Goal: Task Accomplishment & Management: Manage account settings

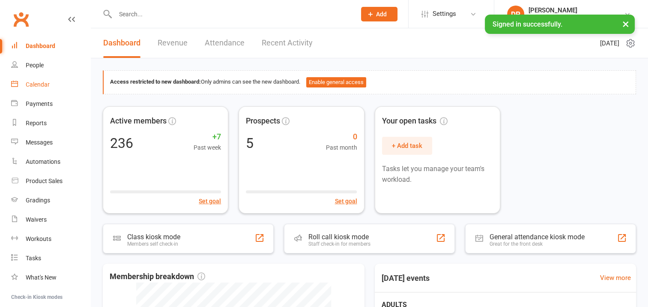
click at [36, 85] on div "Calendar" at bounding box center [38, 84] width 24 height 7
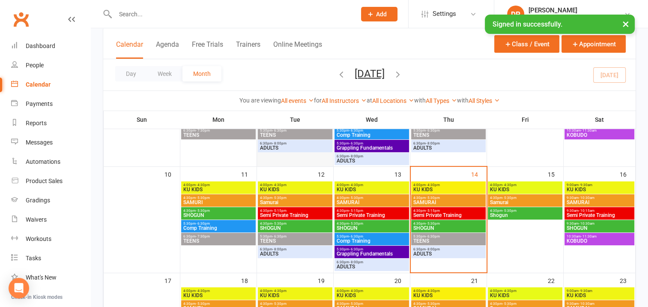
scroll to position [214, 0]
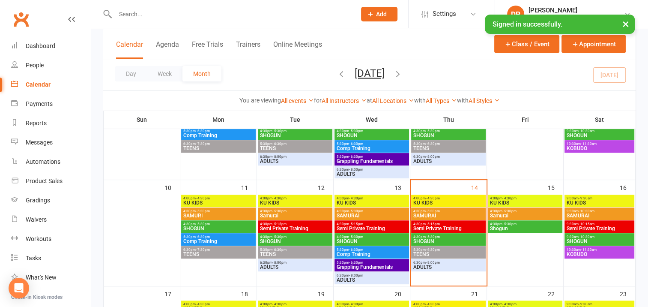
click at [465, 202] on span "KU KIDS" at bounding box center [448, 202] width 71 height 5
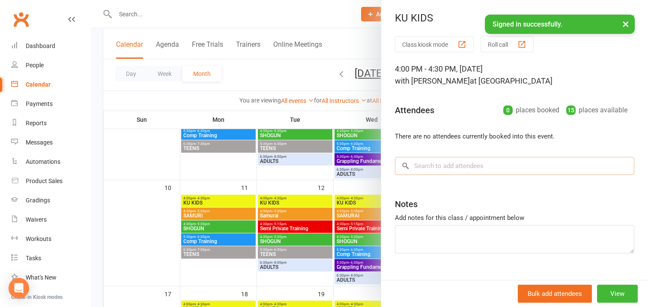
click at [416, 164] on input "search" at bounding box center [514, 166] width 239 height 18
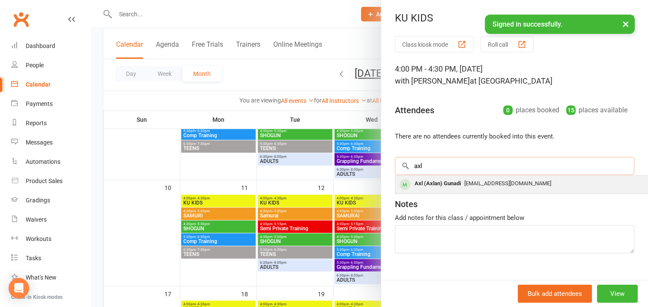
type input "axl"
click at [442, 183] on div "Axl (Axlan) Gunadi" at bounding box center [437, 183] width 53 height 12
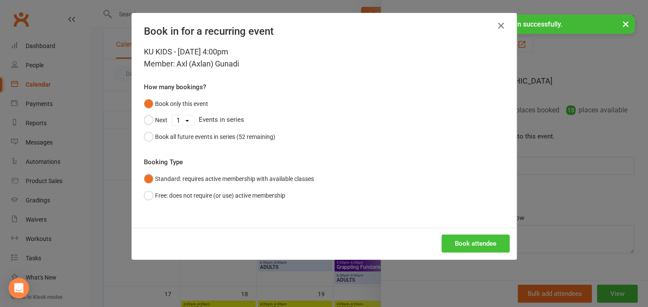
click at [463, 241] on button "Book attendee" at bounding box center [475, 243] width 68 height 18
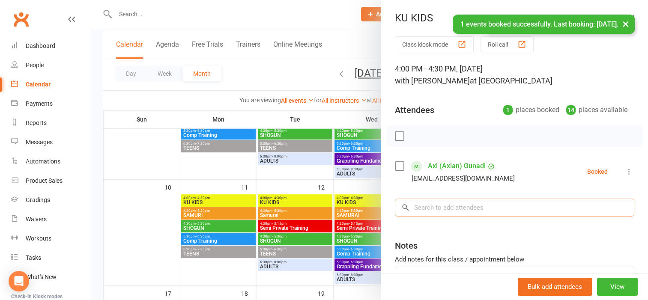
click at [426, 207] on input "search" at bounding box center [514, 208] width 239 height 18
type input "grace"
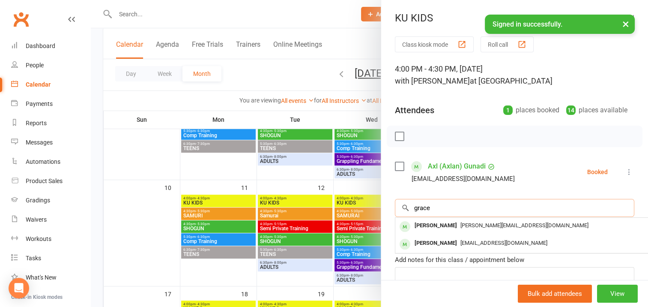
drag, startPoint x: 431, startPoint y: 207, endPoint x: 402, endPoint y: 206, distance: 28.7
click at [402, 206] on div "grace × No results [PERSON_NAME] [PERSON_NAME][EMAIL_ADDRESS][DOMAIN_NAME] [PER…" at bounding box center [514, 208] width 239 height 18
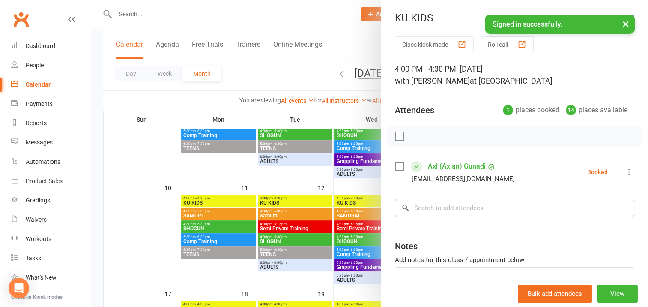
click at [413, 207] on input "search" at bounding box center [514, 208] width 239 height 18
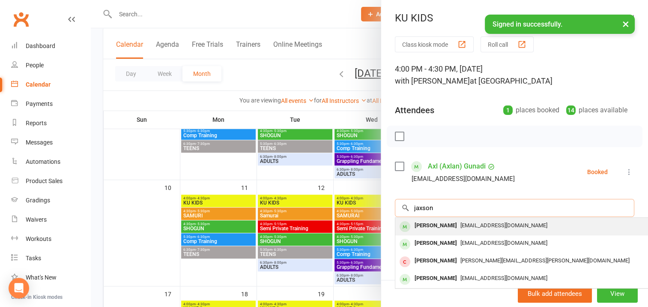
type input "jaxson"
click at [442, 225] on div "[PERSON_NAME]" at bounding box center [435, 225] width 49 height 12
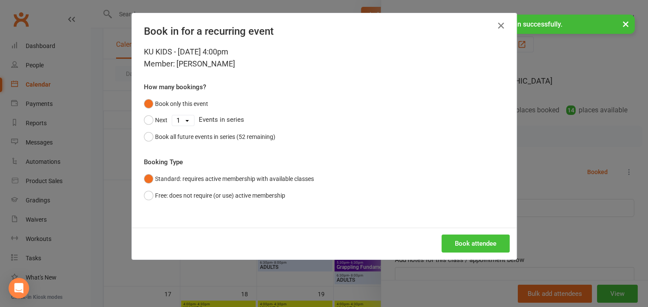
click at [466, 240] on button "Book attendee" at bounding box center [475, 243] width 68 height 18
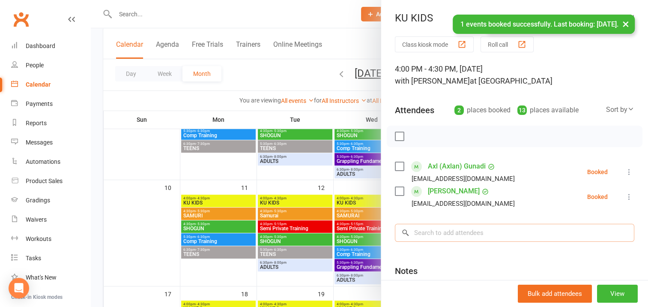
click at [433, 231] on input "search" at bounding box center [514, 232] width 239 height 18
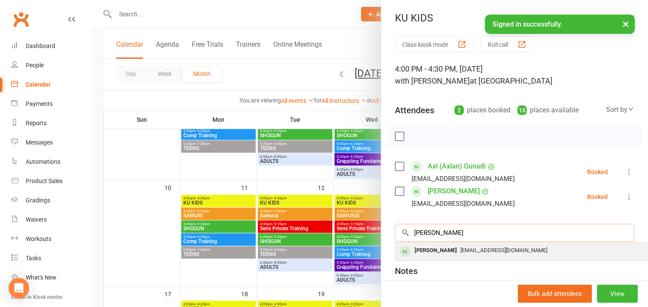
type input "[PERSON_NAME]"
click at [437, 247] on div "[PERSON_NAME]" at bounding box center [435, 250] width 49 height 12
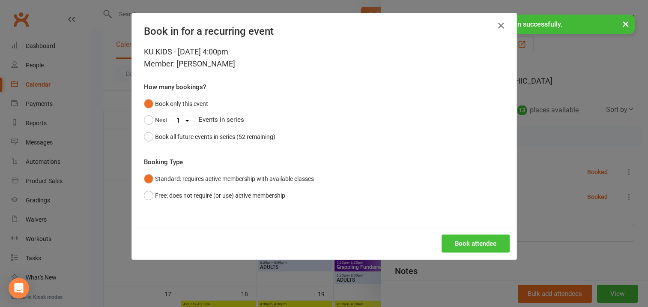
click at [470, 245] on button "Book attendee" at bounding box center [475, 243] width 68 height 18
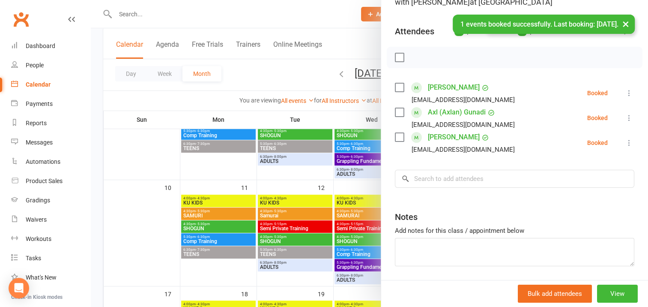
scroll to position [107, 0]
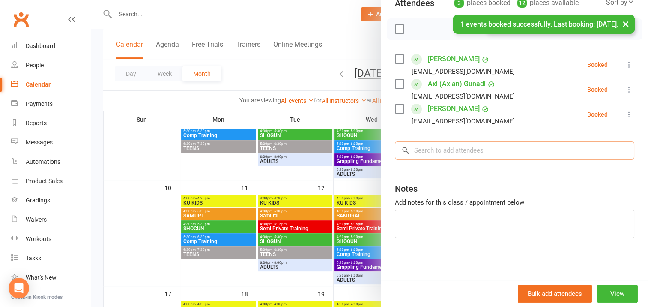
click at [419, 151] on input "search" at bounding box center [514, 150] width 239 height 18
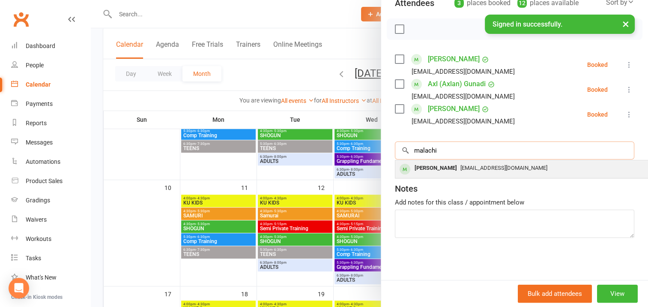
type input "malachi"
click at [432, 166] on div "[PERSON_NAME]" at bounding box center [435, 168] width 49 height 12
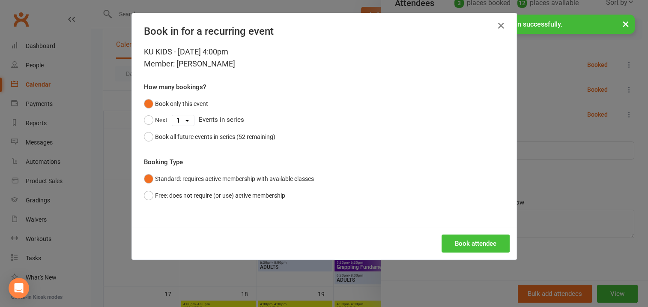
click at [479, 239] on button "Book attendee" at bounding box center [475, 243] width 68 height 18
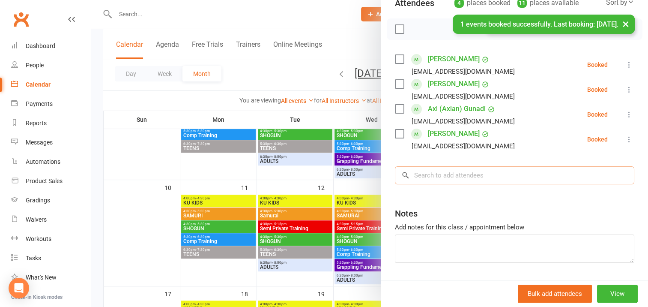
click at [417, 173] on input "search" at bounding box center [514, 175] width 239 height 18
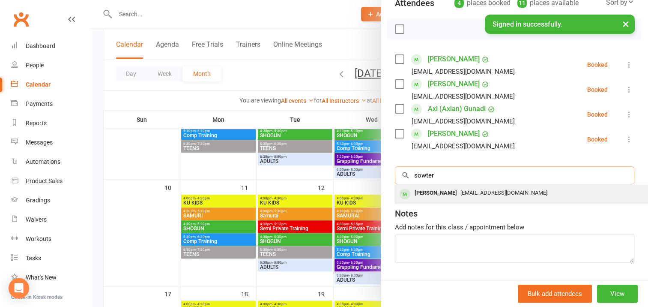
type input "sowter"
click at [432, 192] on div "[PERSON_NAME]" at bounding box center [435, 193] width 49 height 12
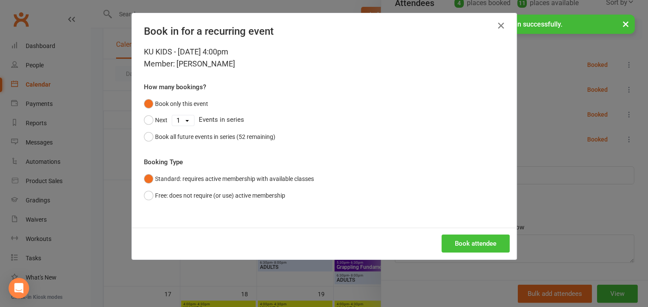
click at [477, 241] on button "Book attendee" at bounding box center [475, 243] width 68 height 18
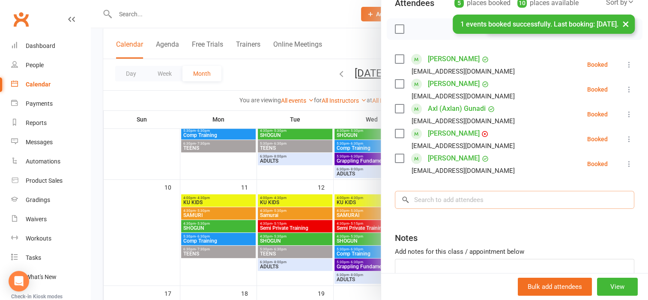
click at [426, 199] on input "search" at bounding box center [514, 200] width 239 height 18
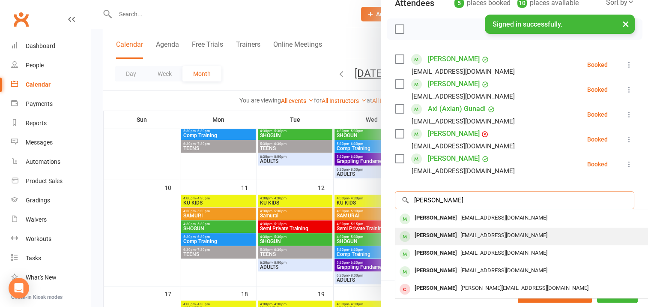
type input "[PERSON_NAME]"
click at [445, 234] on div "[PERSON_NAME]" at bounding box center [435, 235] width 49 height 12
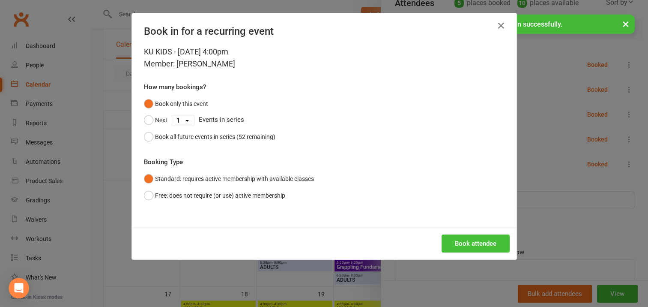
click at [459, 240] on button "Book attendee" at bounding box center [475, 243] width 68 height 18
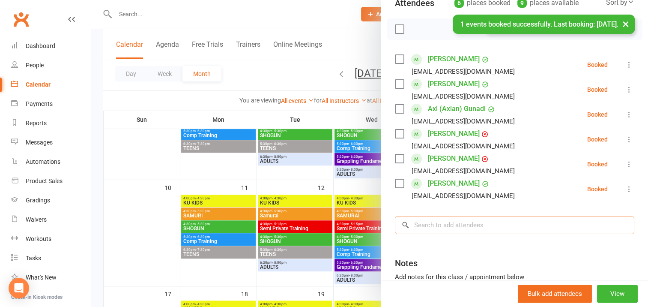
click at [417, 223] on input "search" at bounding box center [514, 225] width 239 height 18
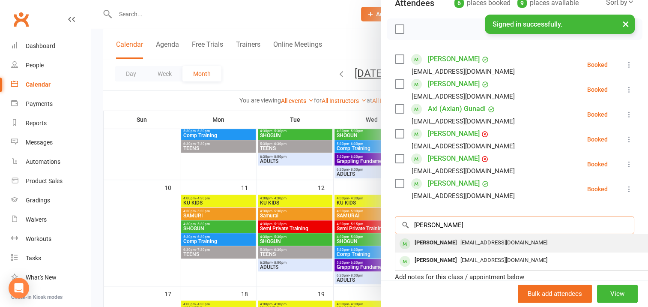
type input "[PERSON_NAME]"
click at [436, 241] on div "[PERSON_NAME]" at bounding box center [435, 242] width 49 height 12
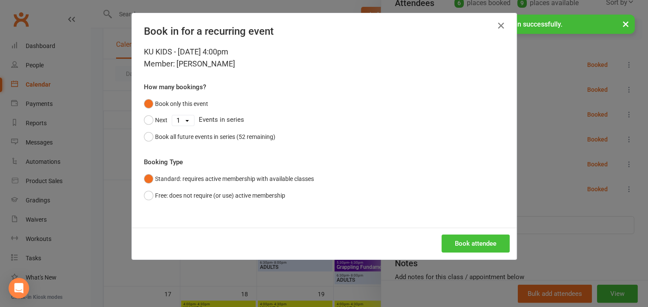
click at [465, 241] on button "Book attendee" at bounding box center [475, 243] width 68 height 18
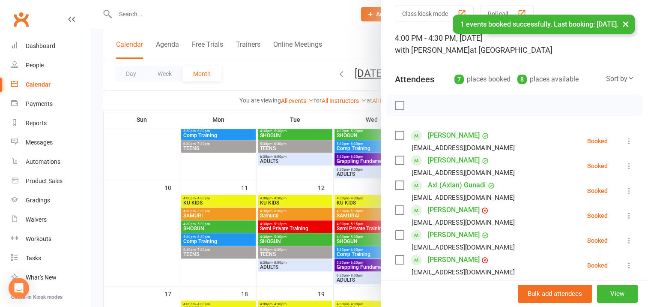
scroll to position [21, 0]
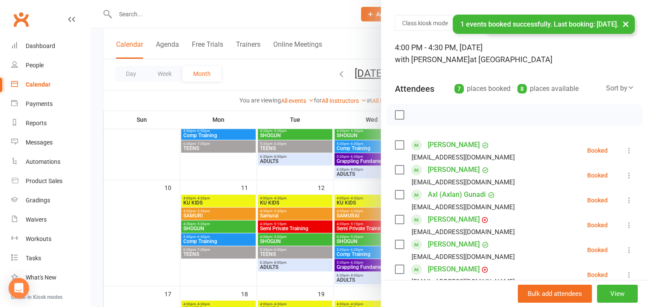
click at [395, 114] on label at bounding box center [399, 114] width 9 height 9
click at [414, 115] on icon "button" at bounding box center [418, 114] width 9 height 9
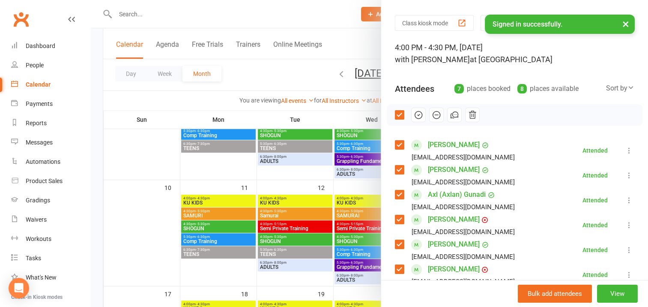
click at [624, 24] on button "×" at bounding box center [625, 24] width 15 height 18
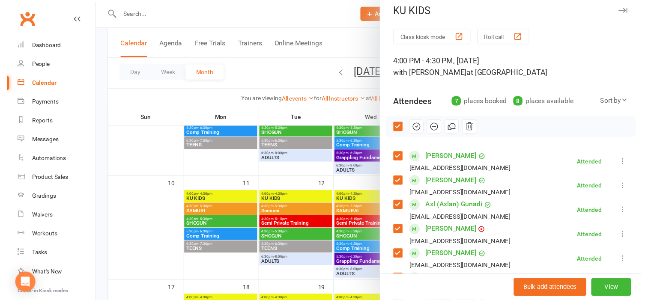
scroll to position [0, 0]
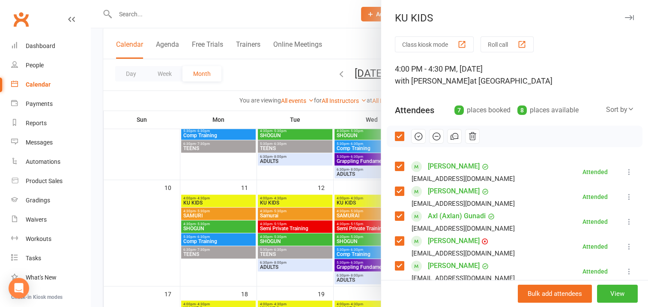
click at [625, 17] on icon "button" at bounding box center [629, 17] width 9 height 5
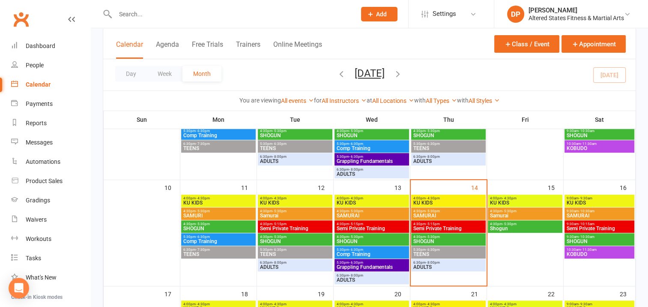
click at [465, 213] on span "SAMURAI" at bounding box center [448, 215] width 71 height 5
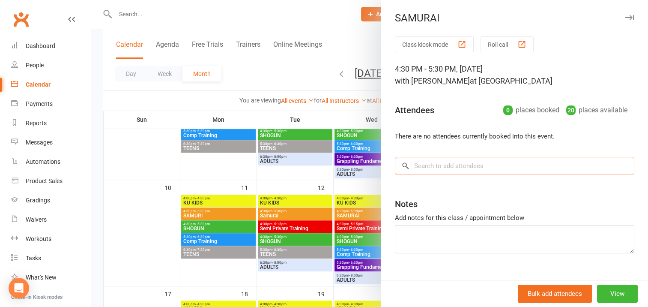
click at [422, 164] on input "search" at bounding box center [514, 166] width 239 height 18
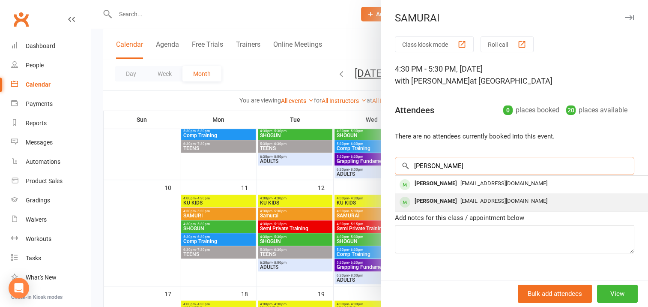
type input "[PERSON_NAME]"
click at [440, 200] on div "[PERSON_NAME]" at bounding box center [435, 201] width 49 height 12
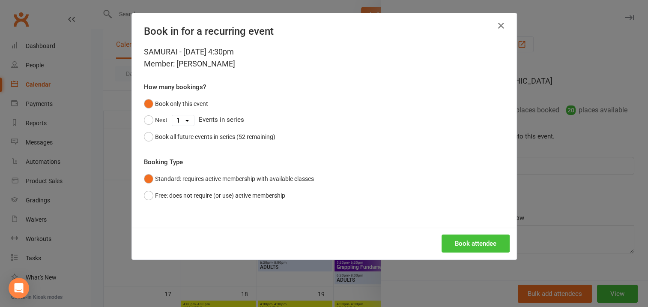
click at [474, 244] on button "Book attendee" at bounding box center [475, 243] width 68 height 18
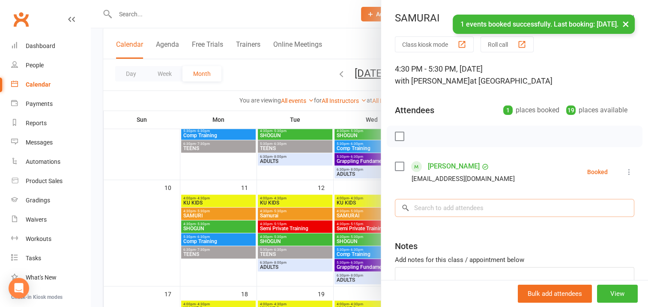
click at [423, 204] on input "search" at bounding box center [514, 208] width 239 height 18
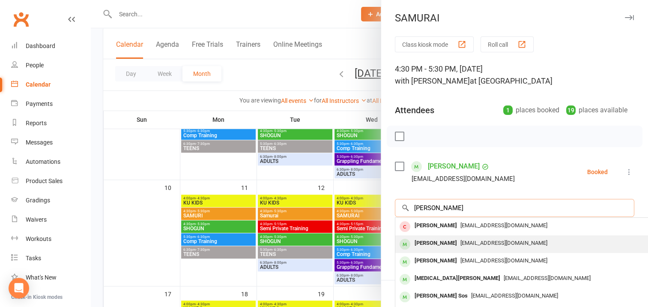
type input "[PERSON_NAME]"
click at [450, 242] on div "[PERSON_NAME]" at bounding box center [435, 243] width 49 height 12
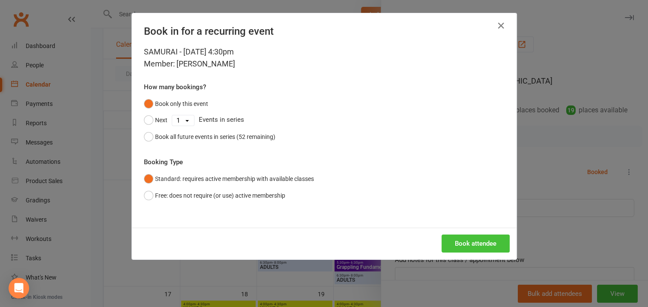
click at [458, 241] on button "Book attendee" at bounding box center [475, 243] width 68 height 18
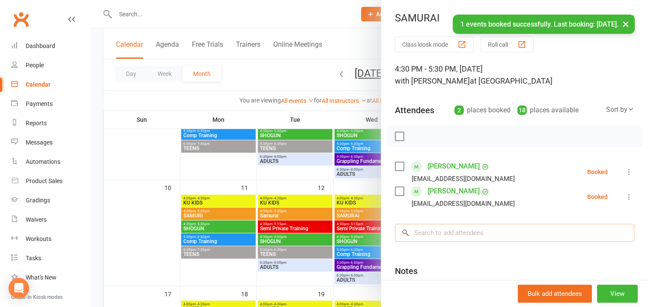
click at [421, 232] on input "search" at bounding box center [514, 232] width 239 height 18
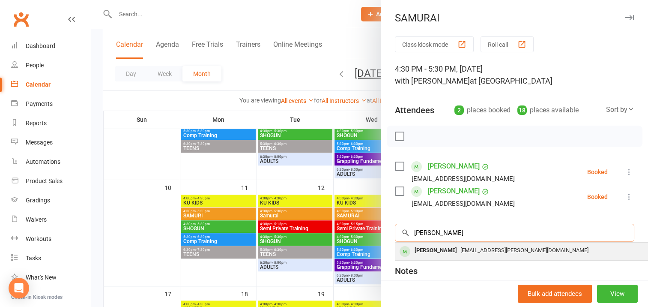
type input "[PERSON_NAME]"
click at [435, 250] on div "[PERSON_NAME]" at bounding box center [435, 250] width 49 height 12
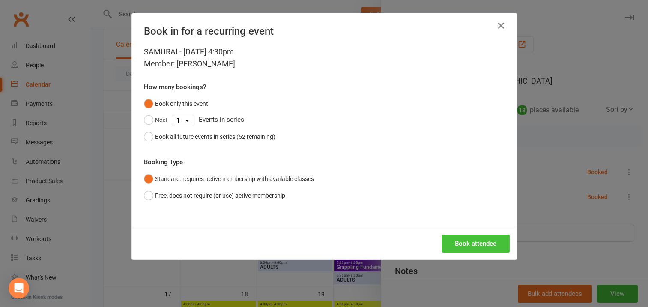
click at [451, 242] on button "Book attendee" at bounding box center [475, 243] width 68 height 18
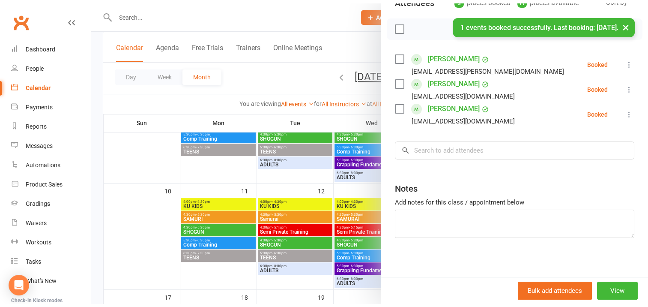
scroll to position [113, 0]
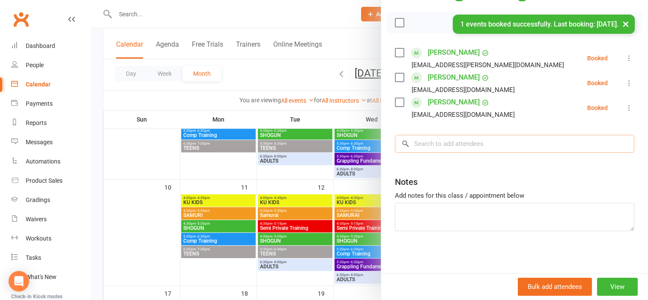
click at [422, 143] on input "search" at bounding box center [514, 144] width 239 height 18
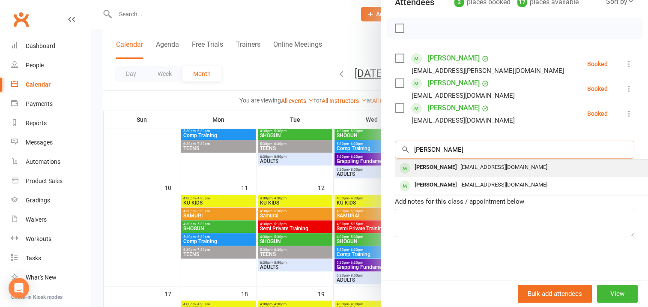
type input "[PERSON_NAME]"
click at [433, 161] on div "[PERSON_NAME]" at bounding box center [435, 167] width 49 height 12
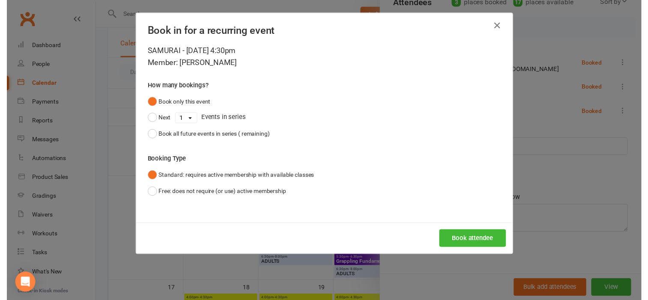
scroll to position [107, 0]
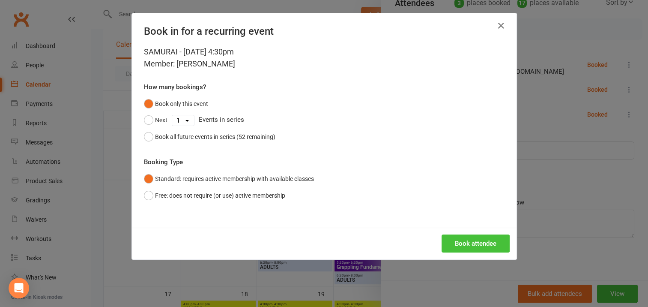
click at [478, 243] on button "Book attendee" at bounding box center [475, 243] width 68 height 18
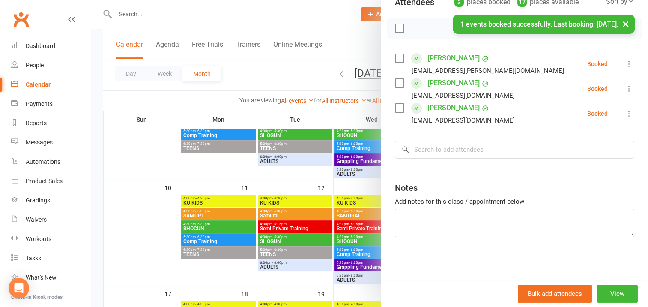
scroll to position [113, 0]
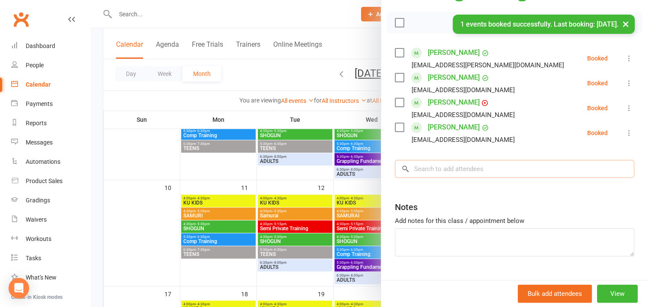
click at [418, 168] on input "search" at bounding box center [514, 169] width 239 height 18
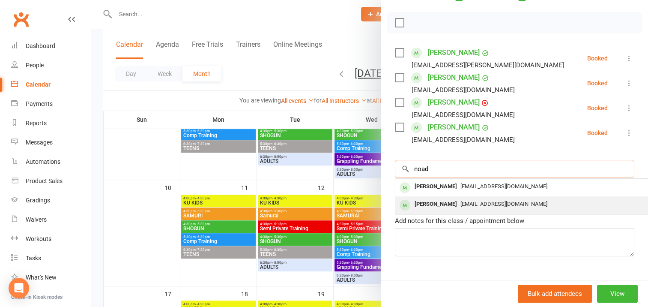
type input "noad"
click at [429, 203] on div "[PERSON_NAME]" at bounding box center [435, 204] width 49 height 12
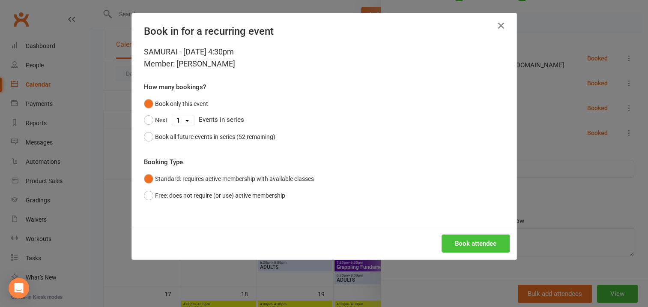
click at [469, 241] on button "Book attendee" at bounding box center [475, 243] width 68 height 18
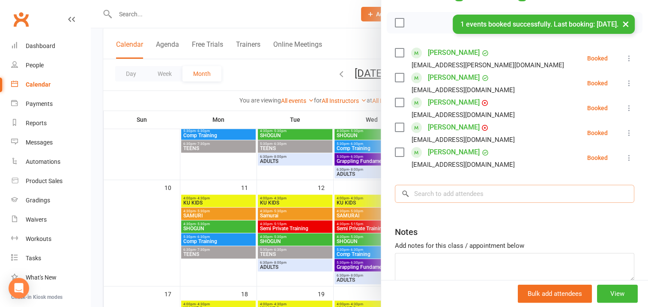
click at [421, 191] on input "search" at bounding box center [514, 194] width 239 height 18
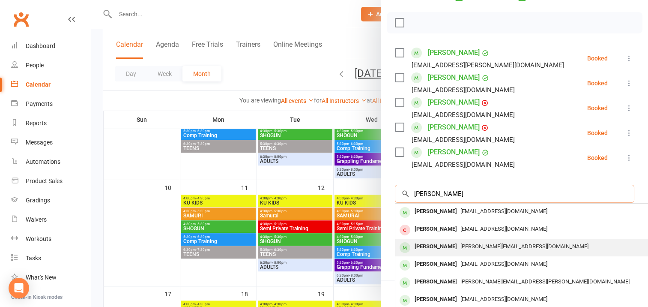
type input "[PERSON_NAME]"
click at [440, 244] on div "[PERSON_NAME]" at bounding box center [435, 246] width 49 height 12
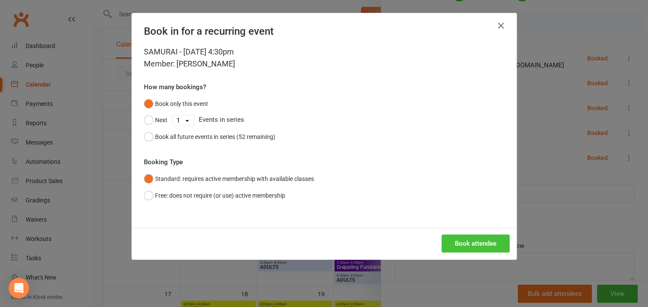
click at [463, 245] on button "Book attendee" at bounding box center [475, 243] width 68 height 18
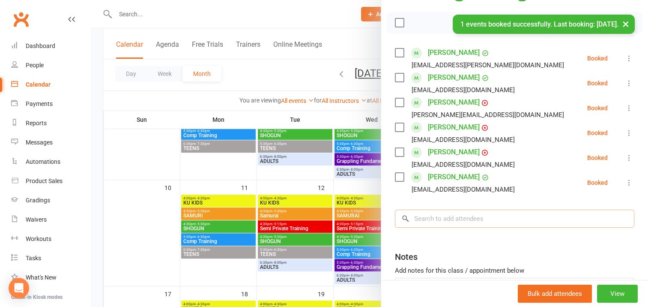
click at [422, 216] on input "search" at bounding box center [514, 218] width 239 height 18
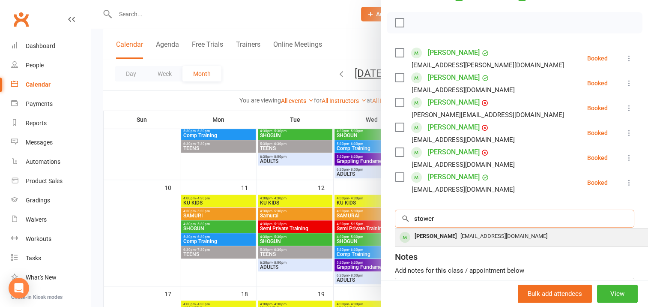
type input "stower"
click at [437, 234] on div "[PERSON_NAME]" at bounding box center [435, 236] width 49 height 12
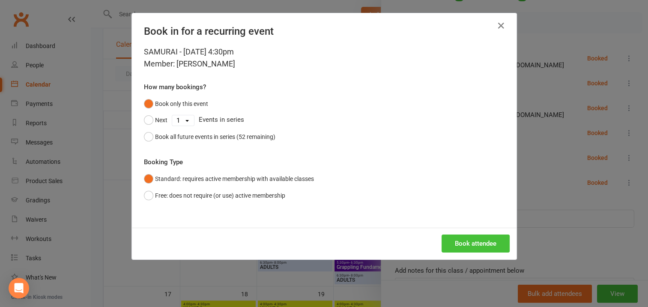
click at [463, 240] on button "Book attendee" at bounding box center [475, 243] width 68 height 18
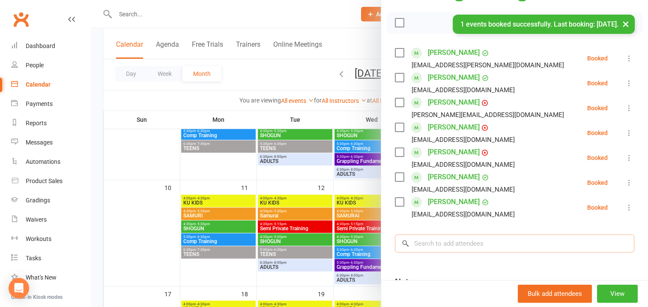
click at [424, 238] on input "search" at bounding box center [514, 243] width 239 height 18
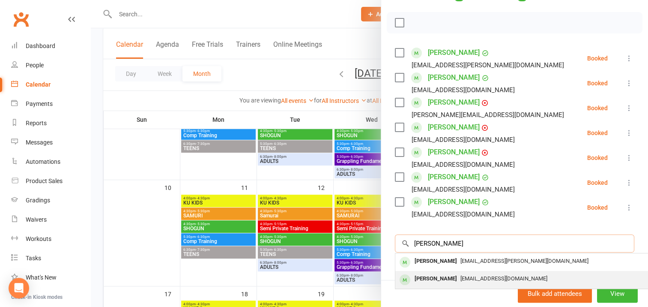
type input "[PERSON_NAME]"
click at [438, 278] on div "[PERSON_NAME]" at bounding box center [435, 278] width 49 height 12
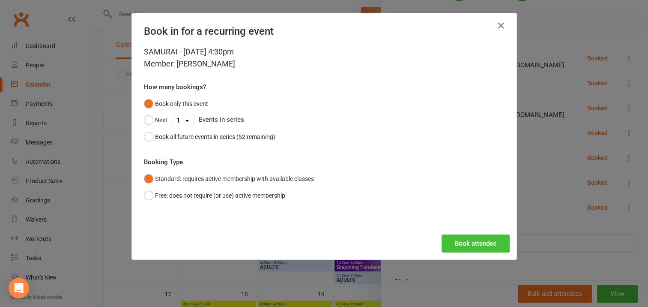
click at [461, 241] on button "Book attendee" at bounding box center [475, 243] width 68 height 18
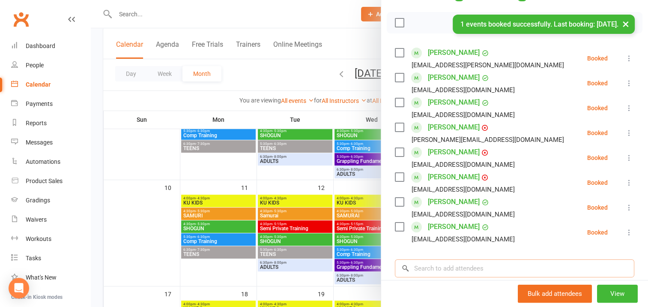
click at [426, 268] on input "search" at bounding box center [514, 268] width 239 height 18
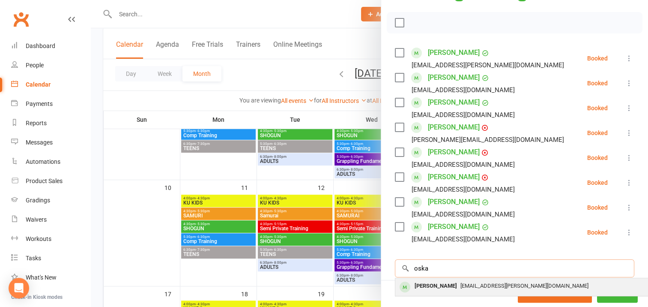
type input "oska"
click at [432, 283] on div "[PERSON_NAME]" at bounding box center [435, 286] width 49 height 12
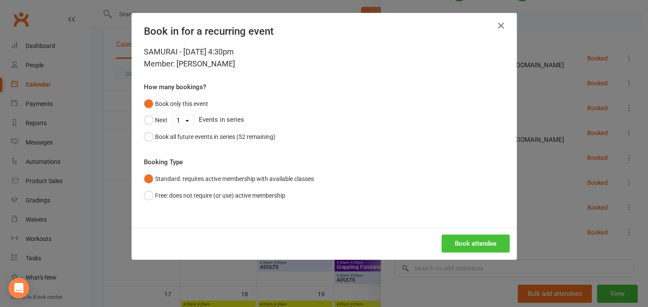
click at [465, 235] on button "Book attendee" at bounding box center [475, 243] width 68 height 18
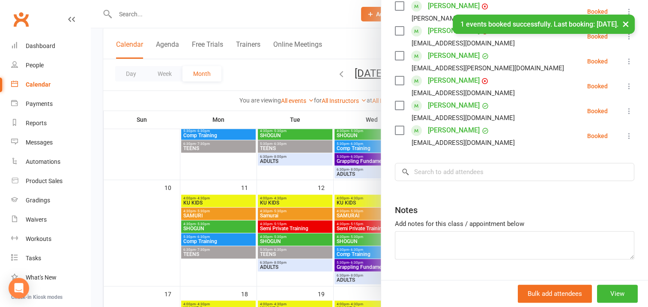
scroll to position [242, 0]
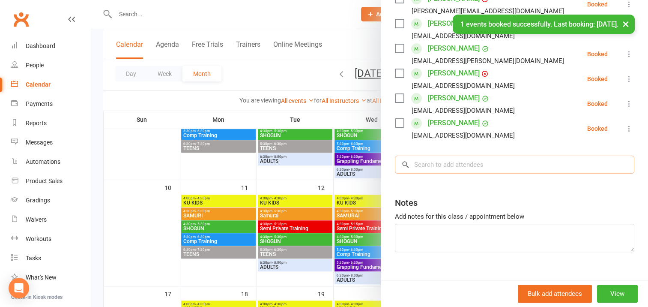
click at [416, 164] on input "search" at bounding box center [514, 164] width 239 height 18
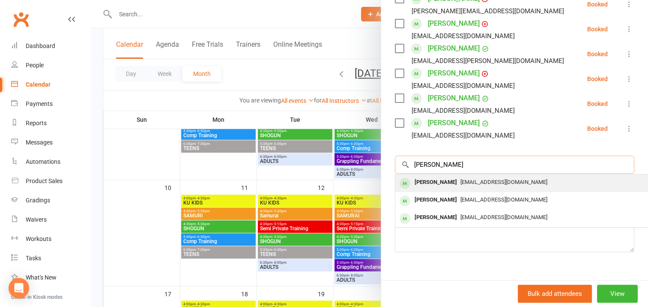
type input "[PERSON_NAME]"
click at [426, 182] on div "[PERSON_NAME]" at bounding box center [435, 182] width 49 height 12
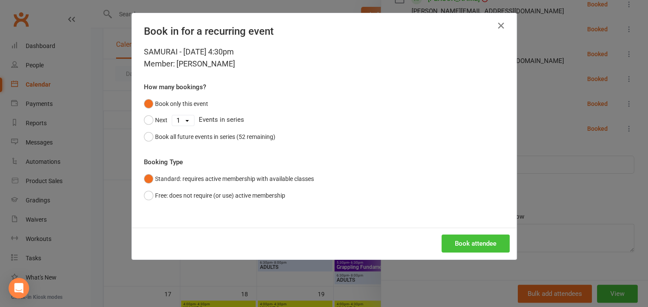
click at [474, 243] on button "Book attendee" at bounding box center [475, 243] width 68 height 18
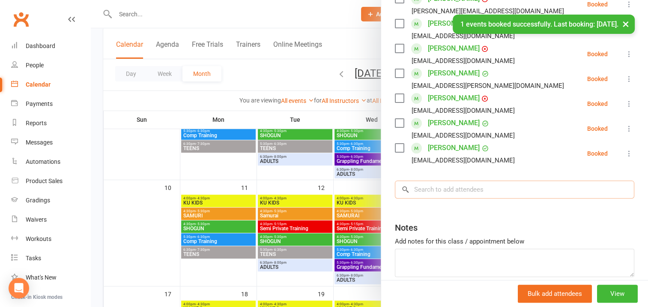
click at [420, 186] on input "search" at bounding box center [514, 189] width 239 height 18
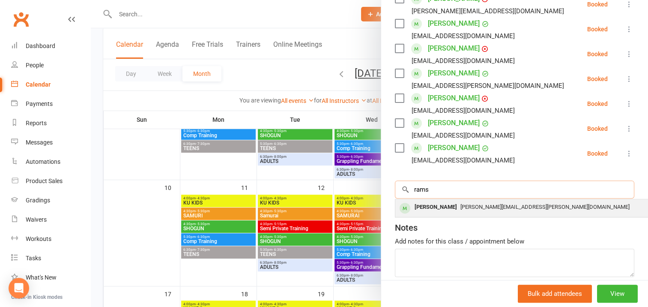
type input "rams"
click at [438, 206] on div "[PERSON_NAME]" at bounding box center [435, 207] width 49 height 12
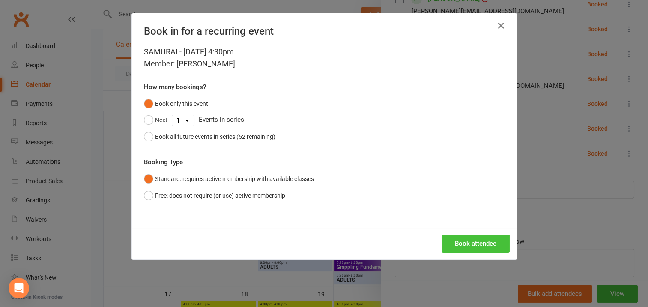
click at [466, 240] on button "Book attendee" at bounding box center [475, 243] width 68 height 18
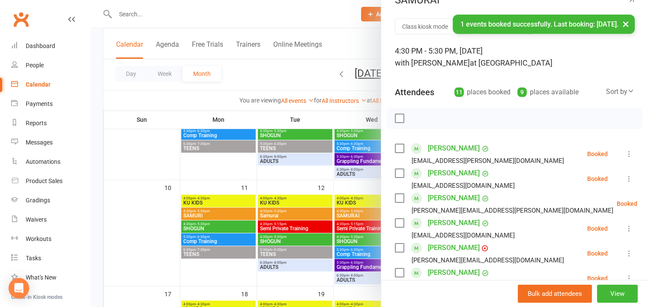
scroll to position [10, 0]
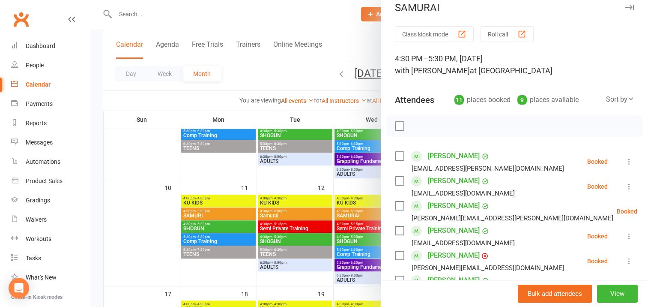
click at [395, 127] on label at bounding box center [399, 126] width 9 height 9
click at [414, 127] on icon "button" at bounding box center [418, 125] width 9 height 9
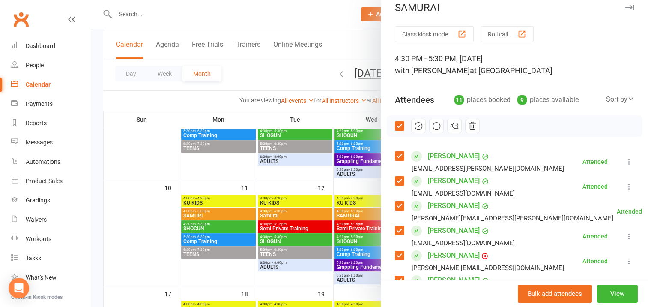
click at [625, 7] on icon "button" at bounding box center [629, 7] width 9 height 5
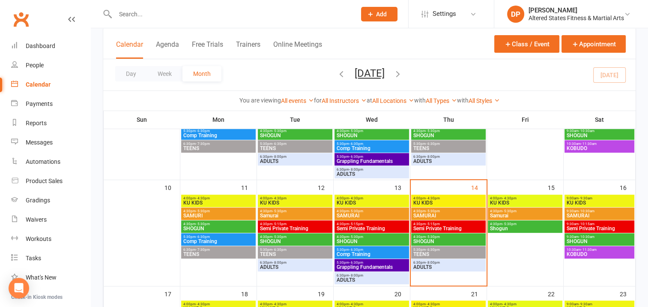
click at [465, 239] on span "SHOGUN" at bounding box center [448, 240] width 71 height 5
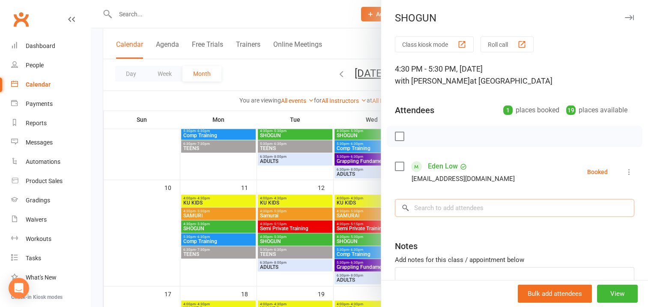
click at [435, 207] on input "search" at bounding box center [514, 208] width 239 height 18
click at [430, 206] on input "search" at bounding box center [514, 208] width 239 height 18
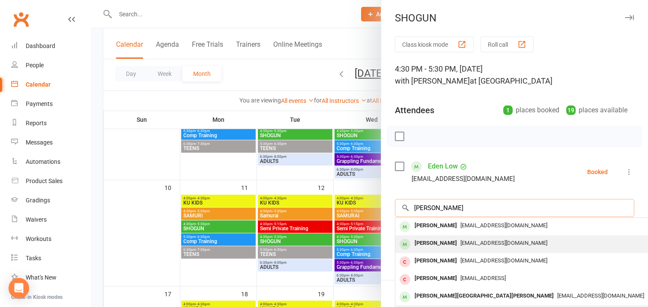
type input "[PERSON_NAME]"
click at [435, 243] on div "[PERSON_NAME]" at bounding box center [435, 243] width 49 height 12
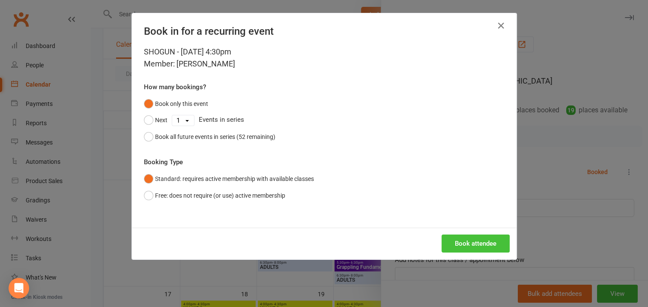
click at [453, 239] on button "Book attendee" at bounding box center [475, 243] width 68 height 18
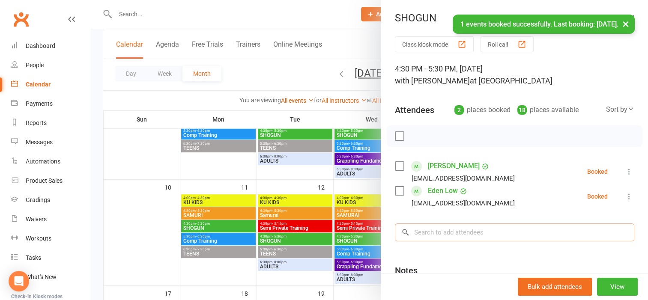
click at [430, 234] on input "search" at bounding box center [514, 232] width 239 height 18
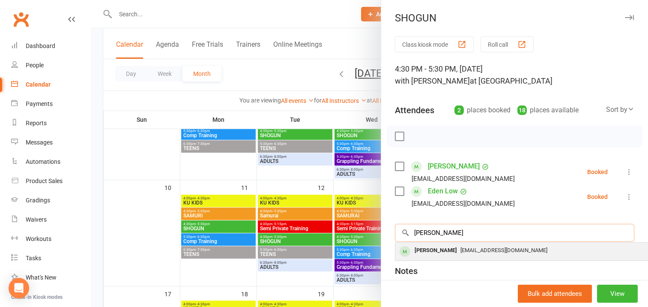
type input "[PERSON_NAME]"
click at [433, 250] on div "[PERSON_NAME]" at bounding box center [435, 250] width 49 height 12
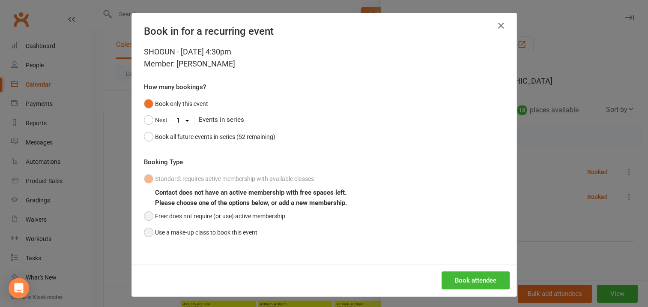
drag, startPoint x: 146, startPoint y: 213, endPoint x: 200, endPoint y: 226, distance: 55.6
click at [148, 214] on button "Free: does not require (or use) active membership" at bounding box center [214, 216] width 141 height 16
click at [463, 280] on button "Book attendee" at bounding box center [475, 280] width 68 height 18
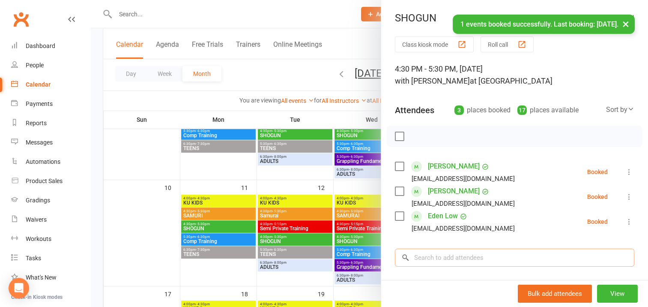
click at [420, 259] on input "search" at bounding box center [514, 257] width 239 height 18
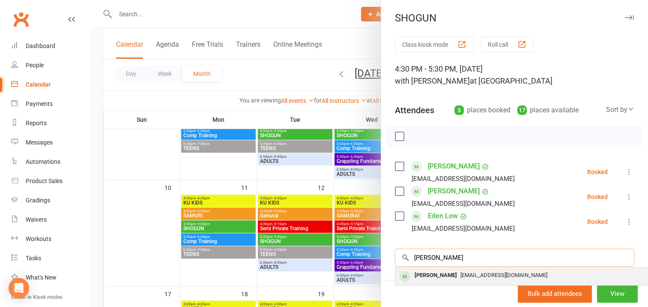
type input "[PERSON_NAME]"
click at [428, 275] on div "[PERSON_NAME]" at bounding box center [435, 275] width 49 height 12
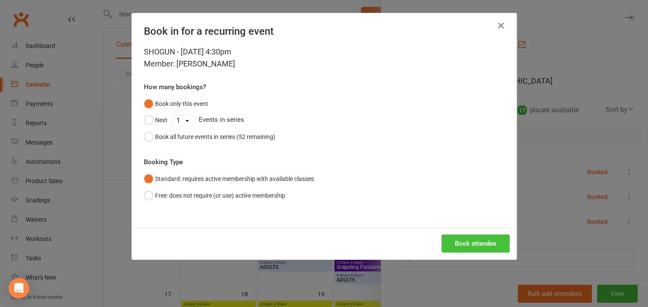
click at [459, 243] on button "Book attendee" at bounding box center [475, 243] width 68 height 18
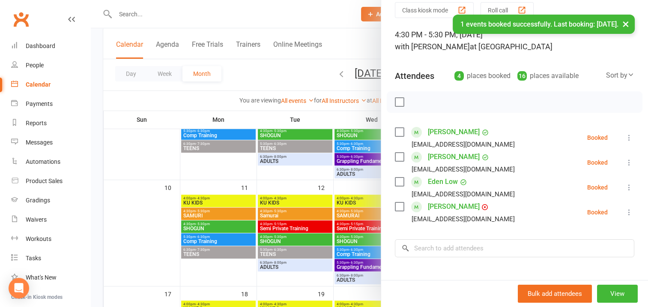
scroll to position [86, 0]
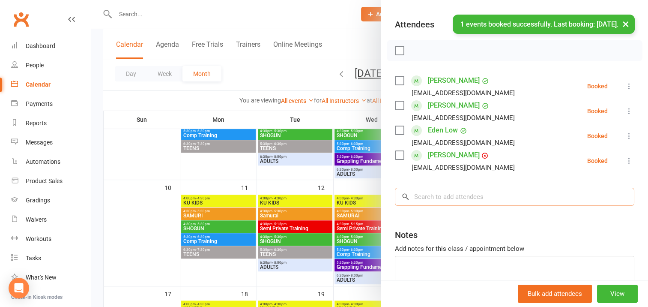
click at [426, 194] on input "search" at bounding box center [514, 197] width 239 height 18
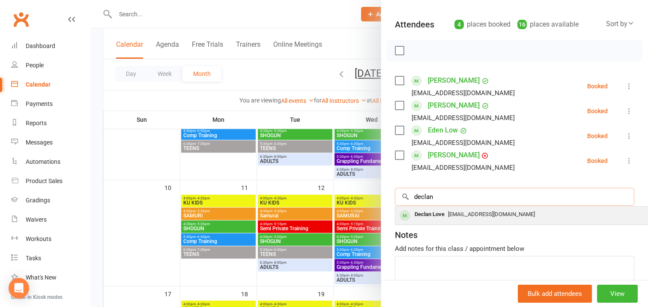
type input "declan"
click at [435, 215] on div "Declan Love" at bounding box center [429, 214] width 37 height 12
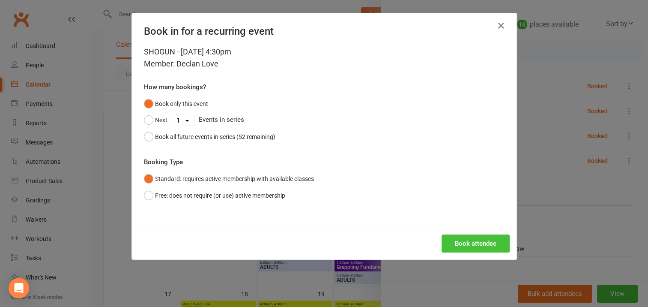
click at [464, 244] on button "Book attendee" at bounding box center [475, 243] width 68 height 18
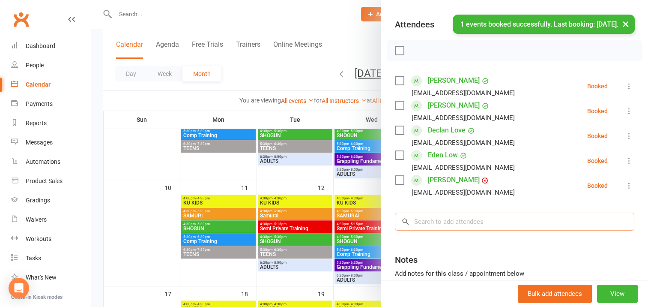
click at [418, 220] on input "search" at bounding box center [514, 221] width 239 height 18
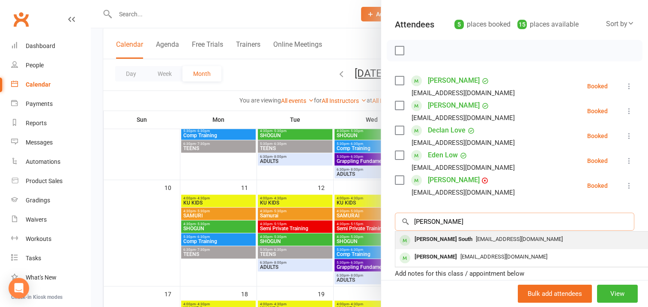
type input "[PERSON_NAME]"
click at [433, 239] on div "[PERSON_NAME] South" at bounding box center [443, 239] width 65 height 12
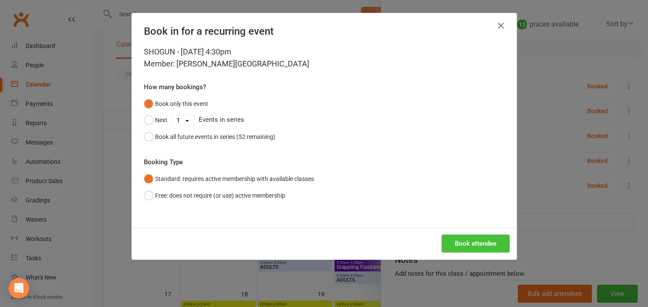
click at [456, 239] on button "Book attendee" at bounding box center [475, 243] width 68 height 18
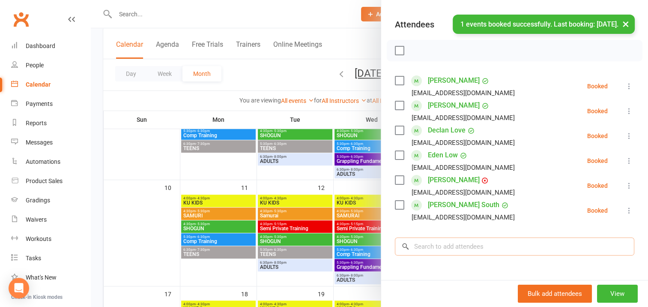
click at [424, 244] on input "search" at bounding box center [514, 246] width 239 height 18
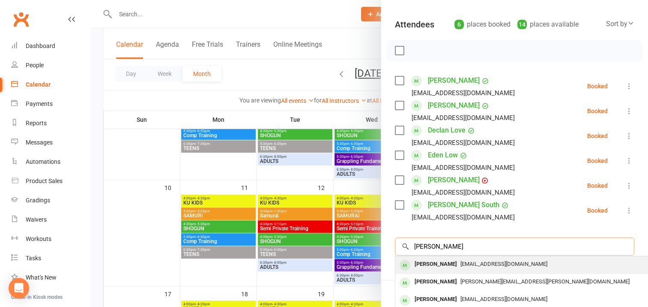
type input "[PERSON_NAME]"
click at [432, 263] on div "[PERSON_NAME]" at bounding box center [435, 264] width 49 height 12
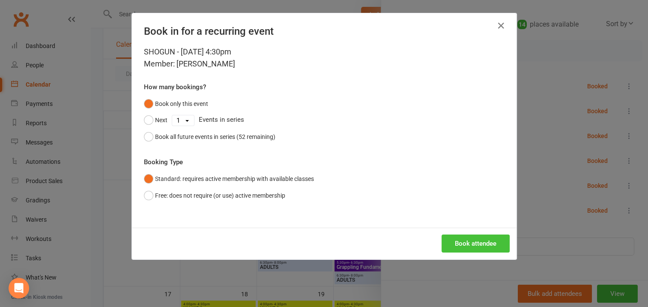
click at [466, 241] on button "Book attendee" at bounding box center [475, 243] width 68 height 18
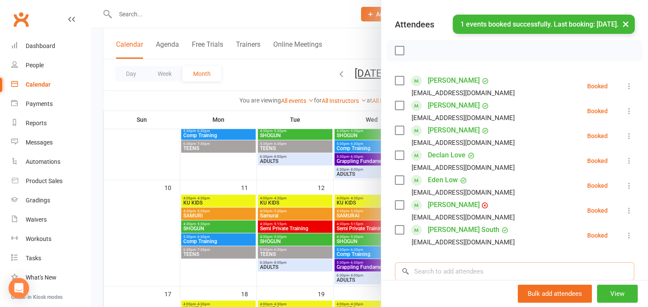
click at [421, 271] on input "search" at bounding box center [514, 271] width 239 height 18
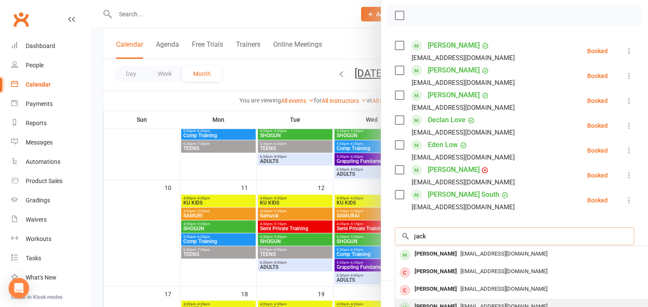
scroll to position [171, 0]
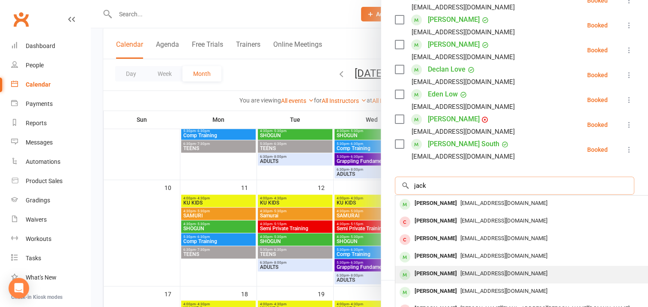
type input "jack"
click at [429, 273] on div "[PERSON_NAME]" at bounding box center [435, 273] width 49 height 12
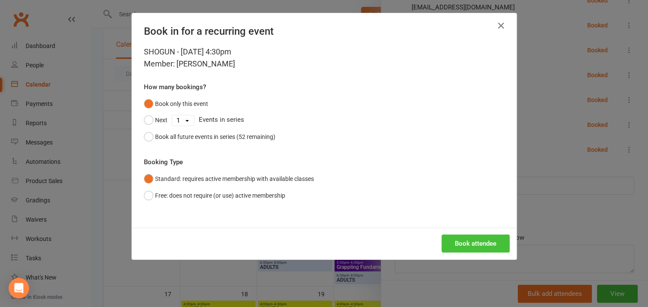
click at [468, 240] on button "Book attendee" at bounding box center [475, 243] width 68 height 18
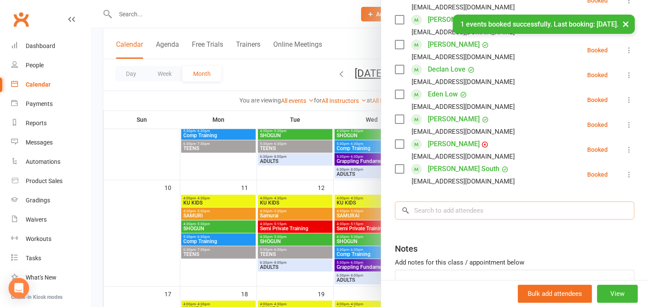
click at [424, 209] on input "search" at bounding box center [514, 210] width 239 height 18
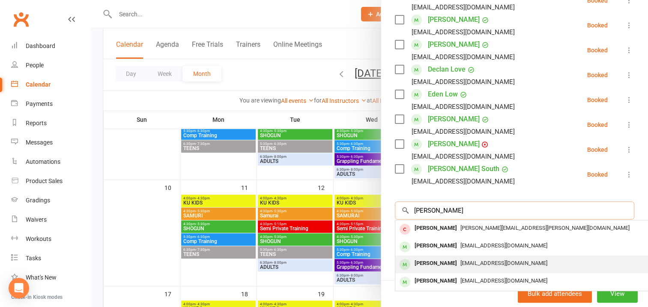
type input "[PERSON_NAME]"
click at [441, 262] on div "[PERSON_NAME]" at bounding box center [435, 263] width 49 height 12
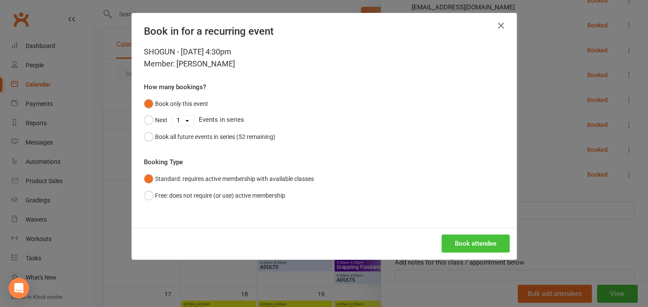
click at [456, 241] on button "Book attendee" at bounding box center [475, 243] width 68 height 18
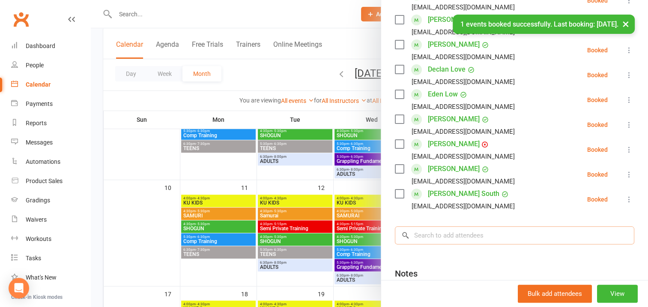
click at [420, 234] on input "search" at bounding box center [514, 235] width 239 height 18
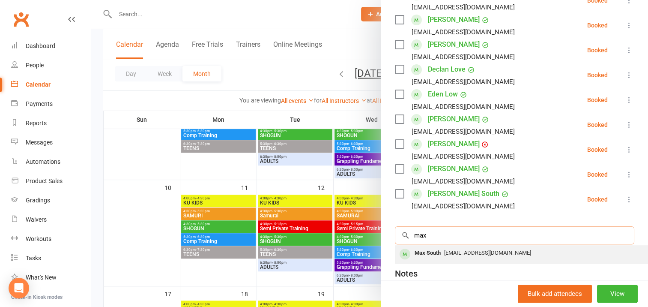
type input "max"
click at [430, 252] on div "Max South" at bounding box center [427, 253] width 33 height 12
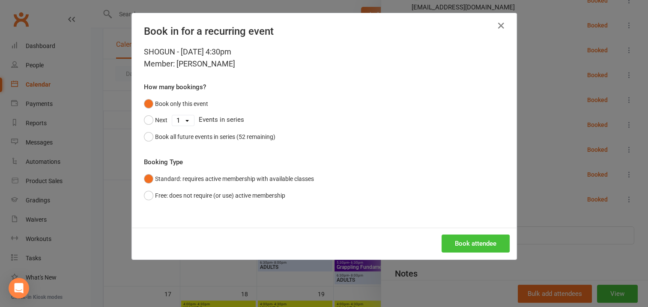
click at [451, 242] on button "Book attendee" at bounding box center [475, 243] width 68 height 18
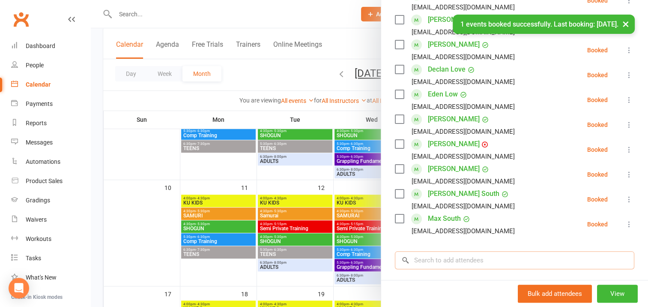
click at [420, 260] on input "search" at bounding box center [514, 260] width 239 height 18
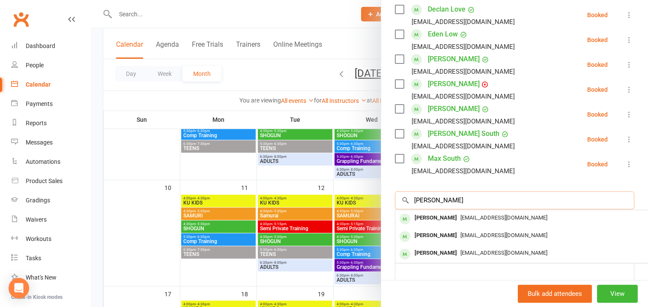
scroll to position [257, 0]
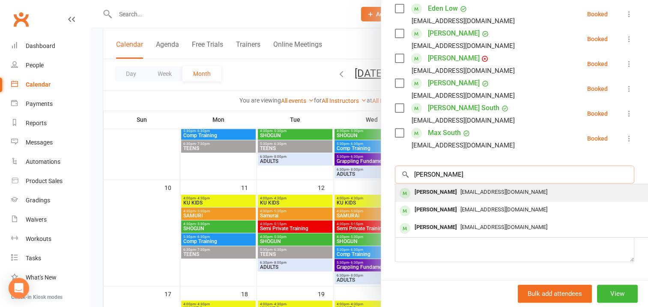
type input "[PERSON_NAME]"
click at [439, 190] on div "[PERSON_NAME]" at bounding box center [435, 192] width 49 height 12
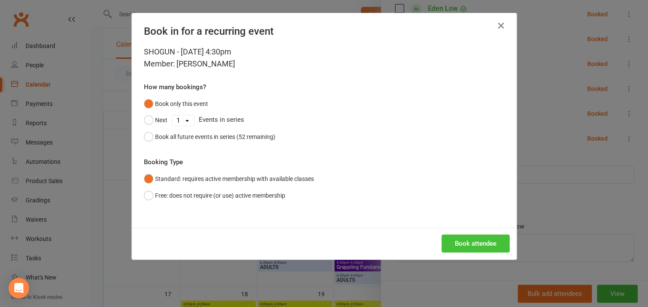
click at [465, 242] on button "Book attendee" at bounding box center [475, 243] width 68 height 18
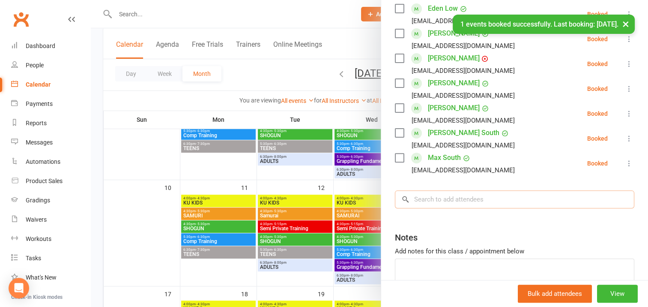
click at [428, 199] on input "search" at bounding box center [514, 199] width 239 height 18
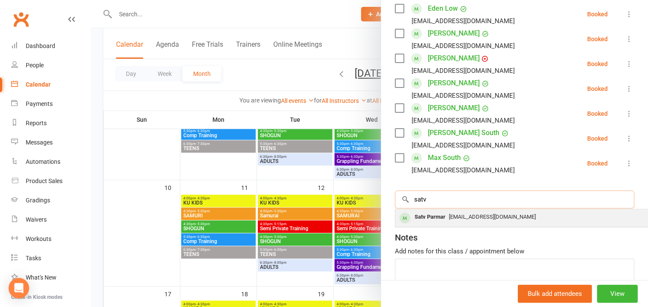
type input "satv"
click at [435, 215] on div "Satv Parmar" at bounding box center [430, 217] width 38 height 12
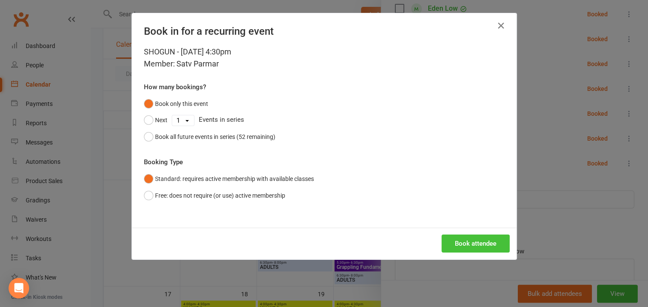
click at [464, 243] on button "Book attendee" at bounding box center [475, 243] width 68 height 18
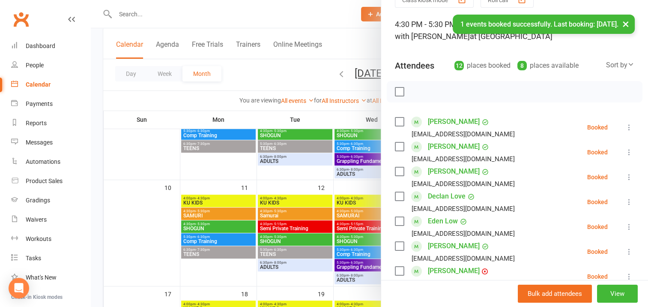
scroll to position [43, 0]
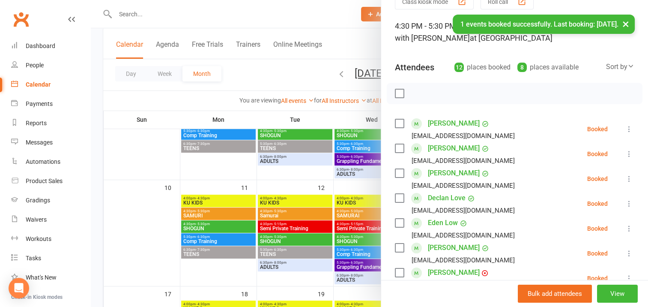
click at [397, 96] on label at bounding box center [399, 93] width 9 height 9
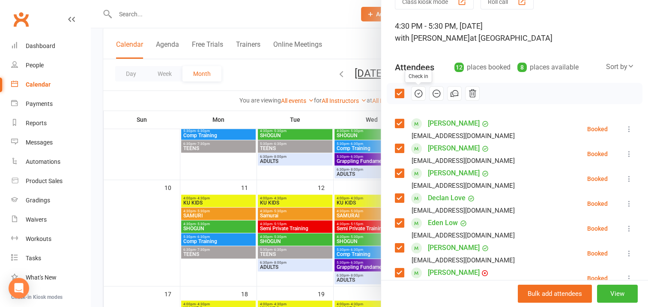
click at [414, 92] on icon "button" at bounding box center [418, 93] width 9 height 9
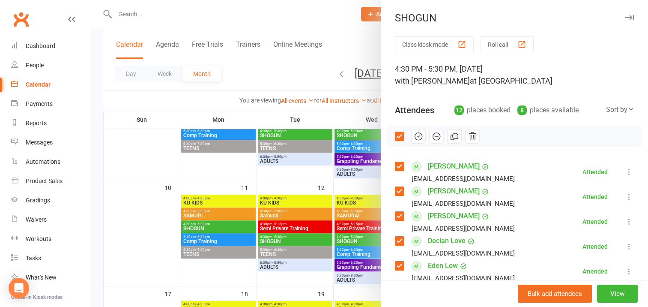
click at [625, 18] on icon "button" at bounding box center [629, 17] width 9 height 5
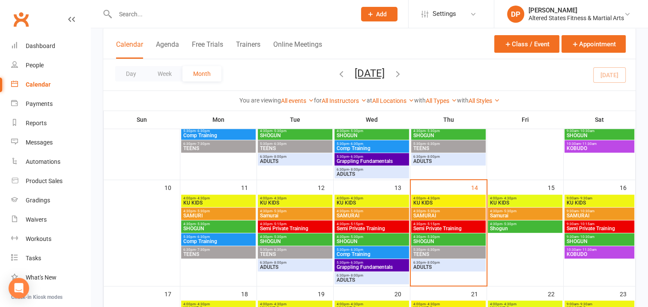
click at [451, 250] on span "5:30pm - 6:30pm" at bounding box center [448, 249] width 71 height 4
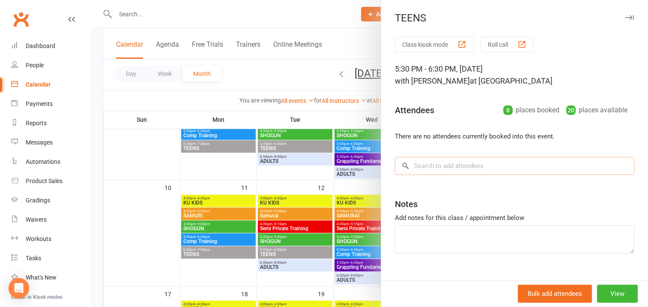
click at [418, 165] on input "search" at bounding box center [514, 166] width 239 height 18
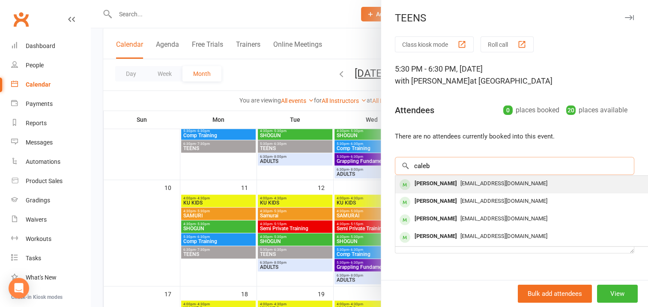
type input "caleb"
click at [430, 182] on div "[PERSON_NAME]" at bounding box center [435, 183] width 49 height 12
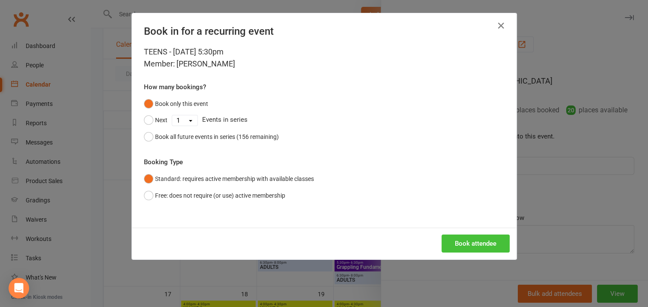
click at [463, 241] on button "Book attendee" at bounding box center [475, 243] width 68 height 18
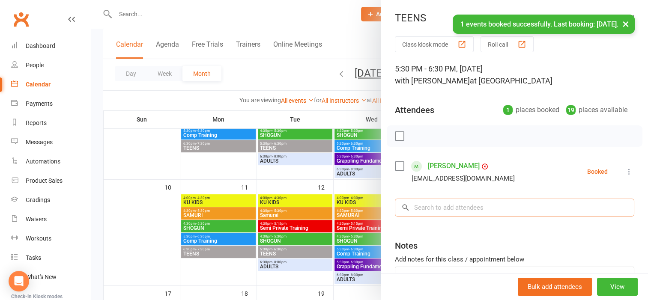
click at [419, 207] on input "search" at bounding box center [514, 208] width 239 height 18
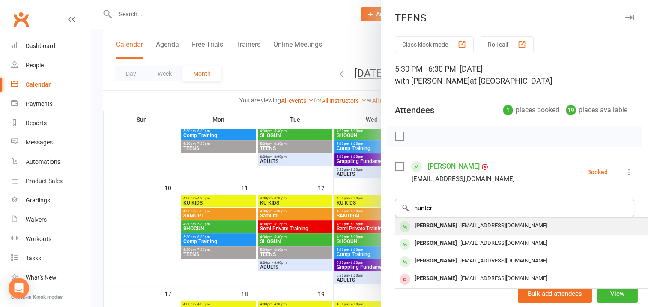
type input "hunter"
click at [433, 225] on div "[PERSON_NAME]" at bounding box center [435, 225] width 49 height 12
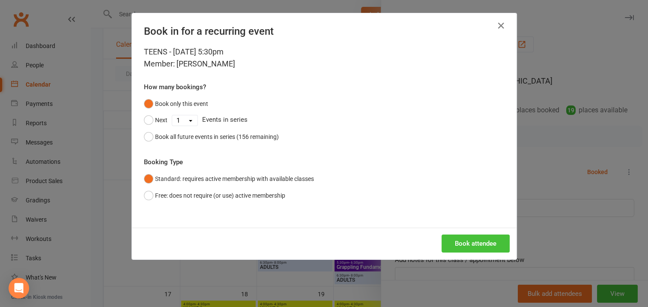
click at [473, 243] on button "Book attendee" at bounding box center [475, 243] width 68 height 18
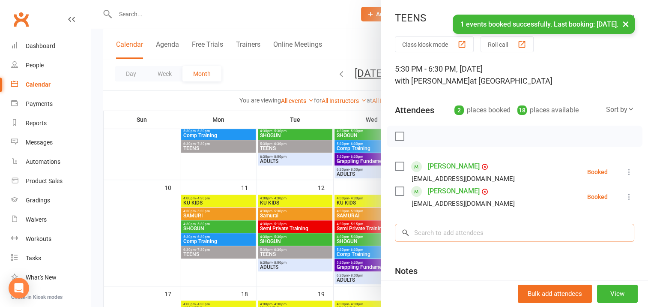
click at [418, 231] on input "search" at bounding box center [514, 232] width 239 height 18
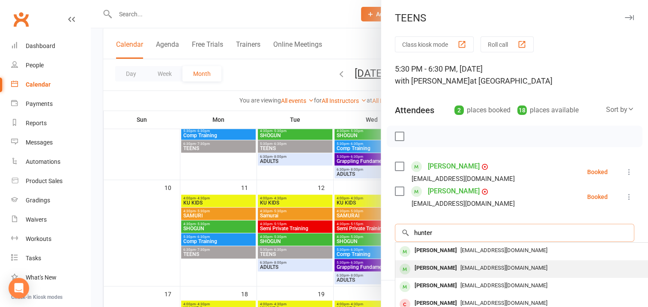
type input "hunter"
click at [440, 267] on div "[PERSON_NAME]" at bounding box center [435, 268] width 49 height 12
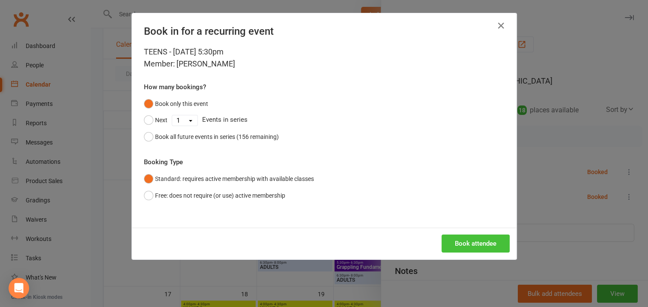
click at [469, 241] on button "Book attendee" at bounding box center [475, 243] width 68 height 18
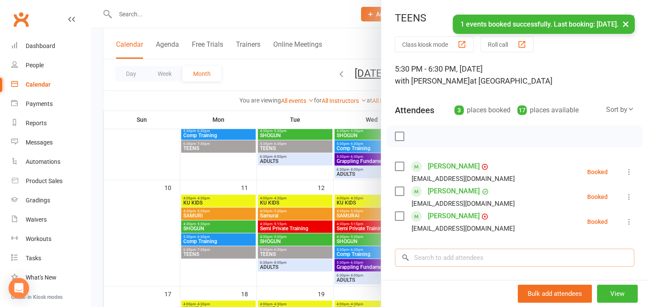
click at [421, 252] on input "search" at bounding box center [514, 257] width 239 height 18
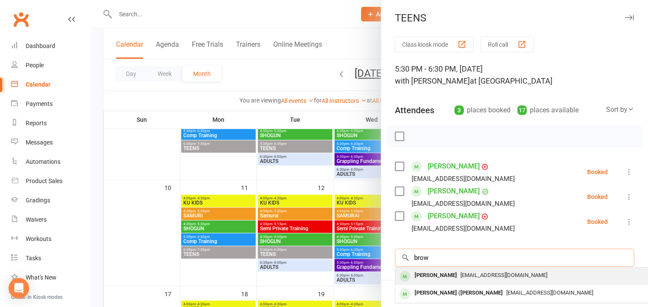
type input "brow"
click at [428, 274] on div "[PERSON_NAME]" at bounding box center [435, 275] width 49 height 12
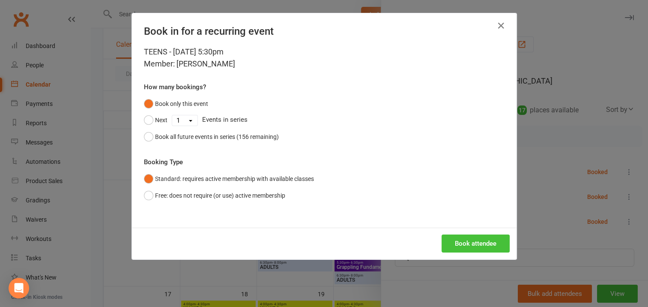
click at [453, 241] on button "Book attendee" at bounding box center [475, 243] width 68 height 18
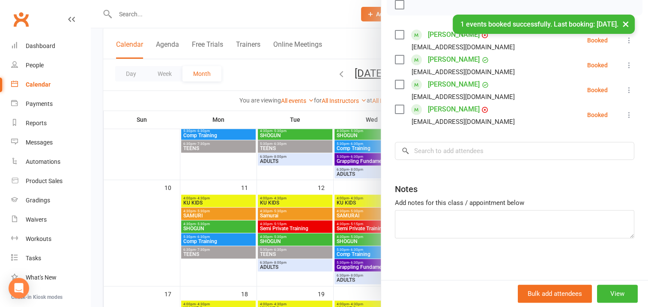
scroll to position [132, 0]
click at [421, 150] on input "search" at bounding box center [514, 150] width 239 height 18
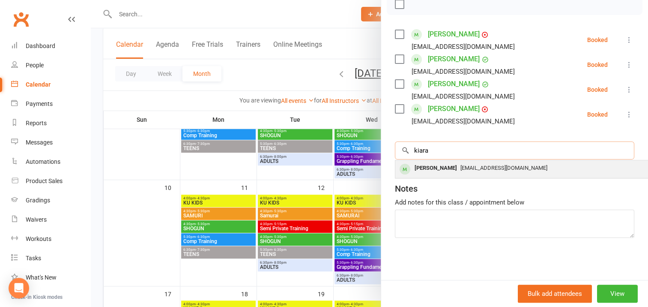
type input "kiara"
click at [433, 165] on div "[PERSON_NAME]" at bounding box center [435, 168] width 49 height 12
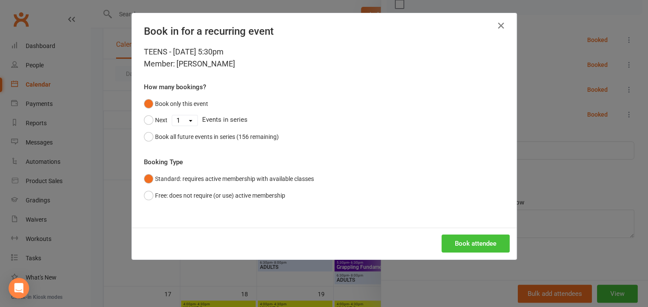
click at [467, 240] on button "Book attendee" at bounding box center [475, 243] width 68 height 18
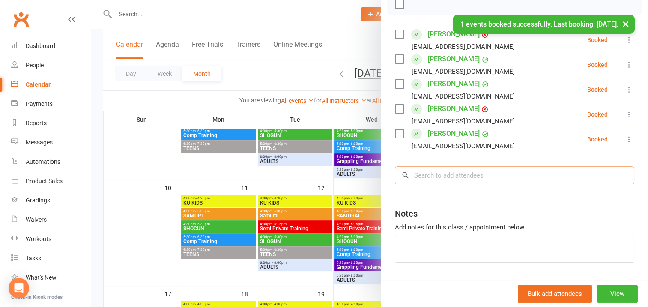
click at [416, 172] on input "search" at bounding box center [514, 175] width 239 height 18
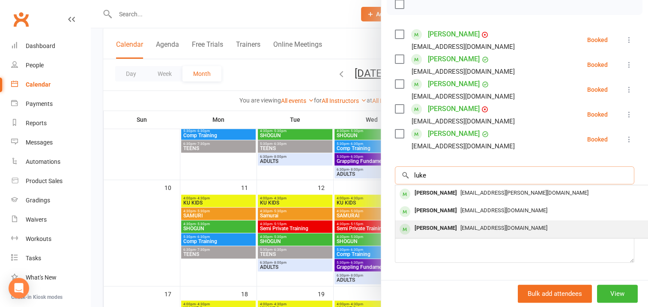
type input "luke"
click at [429, 226] on div "[PERSON_NAME]" at bounding box center [435, 228] width 49 height 12
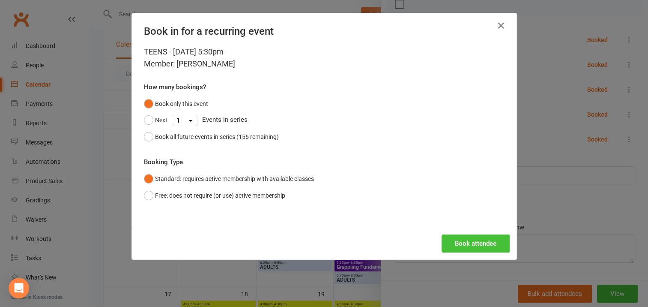
click at [467, 241] on button "Book attendee" at bounding box center [475, 243] width 68 height 18
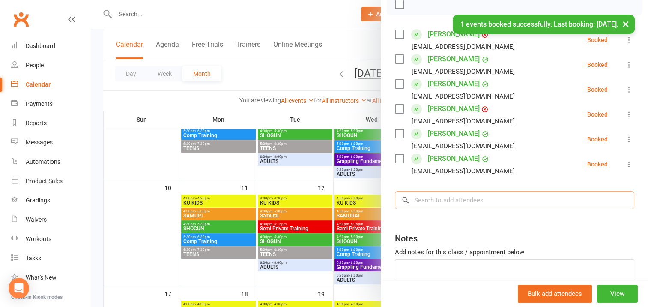
click at [425, 202] on input "search" at bounding box center [514, 200] width 239 height 18
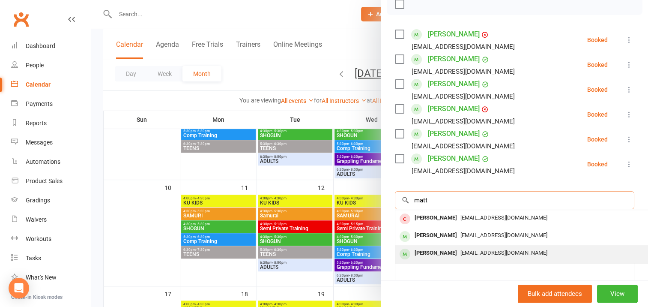
type input "matt"
click at [441, 252] on div "[PERSON_NAME]" at bounding box center [435, 253] width 49 height 12
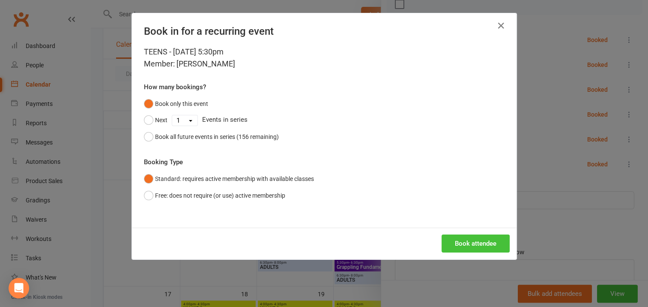
click at [459, 241] on button "Book attendee" at bounding box center [475, 243] width 68 height 18
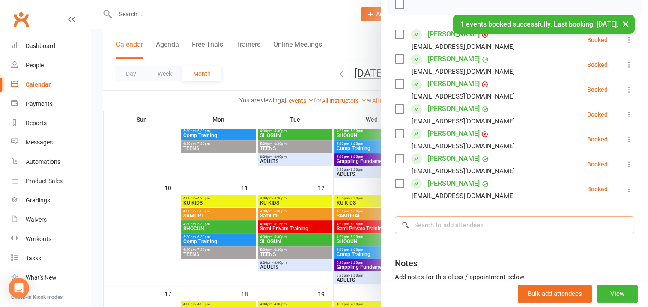
click at [432, 221] on input "search" at bounding box center [514, 225] width 239 height 18
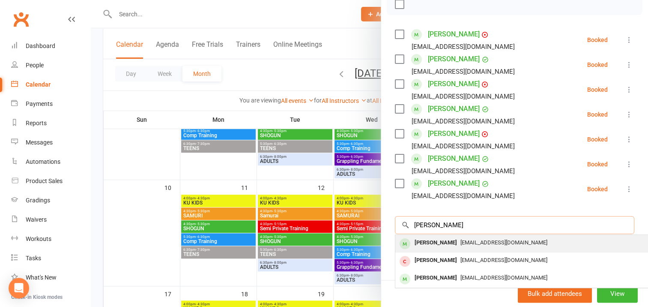
type input "[PERSON_NAME]"
click at [438, 240] on div "[PERSON_NAME]" at bounding box center [435, 242] width 49 height 12
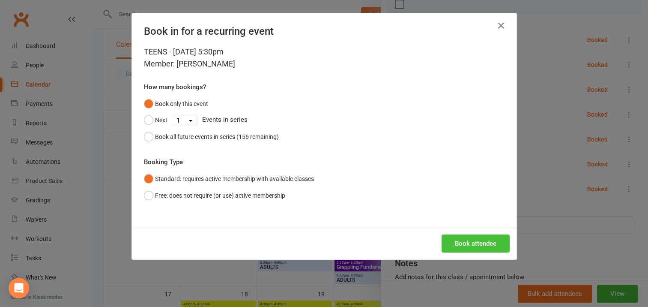
click at [465, 243] on button "Book attendee" at bounding box center [475, 243] width 68 height 18
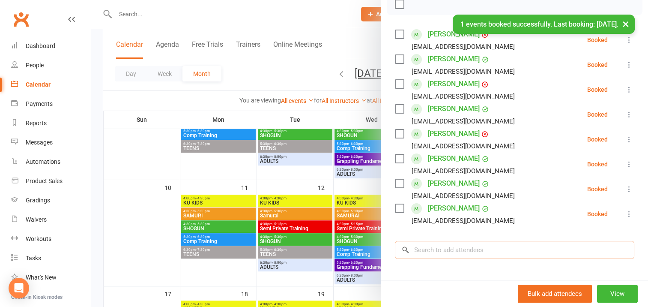
click at [417, 247] on input "search" at bounding box center [514, 250] width 239 height 18
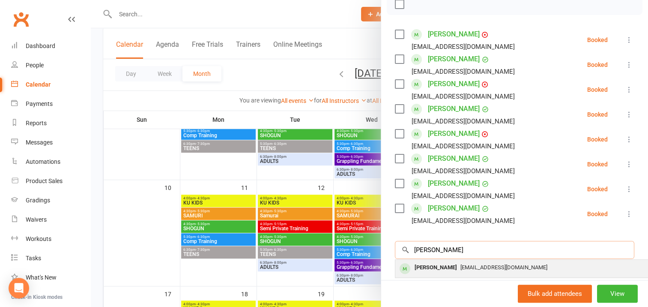
type input "[PERSON_NAME]"
click at [429, 267] on div "[PERSON_NAME]" at bounding box center [435, 267] width 49 height 12
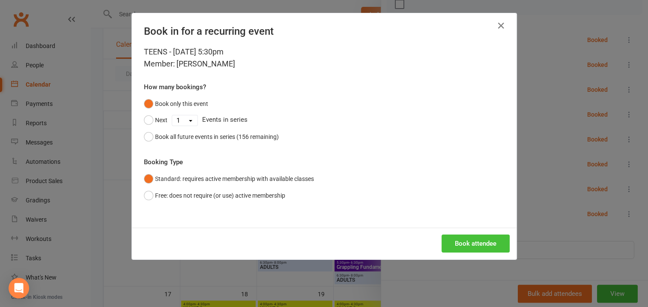
click at [478, 244] on button "Book attendee" at bounding box center [475, 243] width 68 height 18
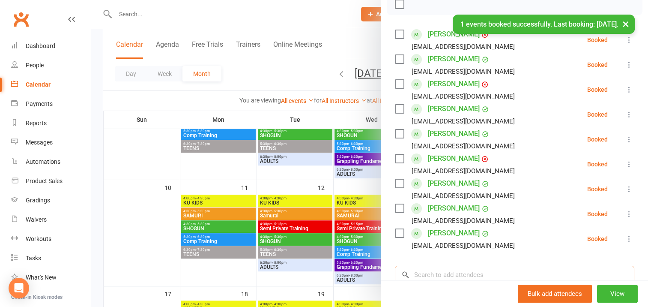
click at [423, 273] on input "search" at bounding box center [514, 274] width 239 height 18
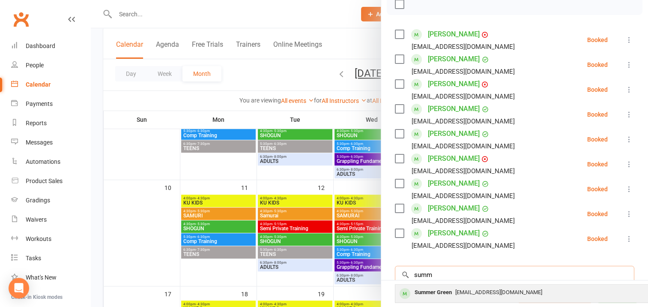
type input "summ"
click at [421, 292] on div "Summer Green" at bounding box center [433, 292] width 44 height 12
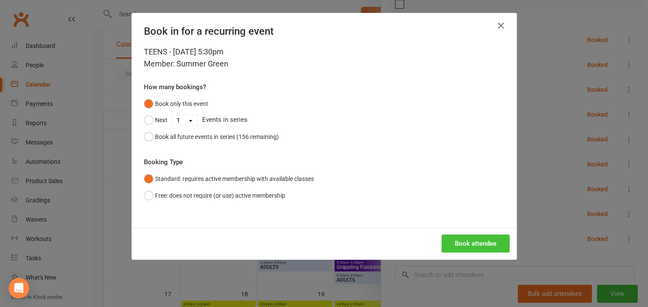
click at [477, 240] on button "Book attendee" at bounding box center [475, 243] width 68 height 18
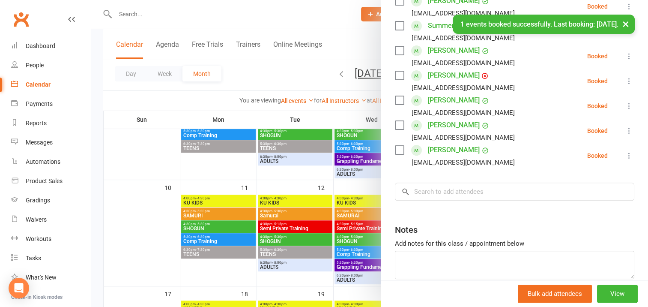
scroll to position [260, 0]
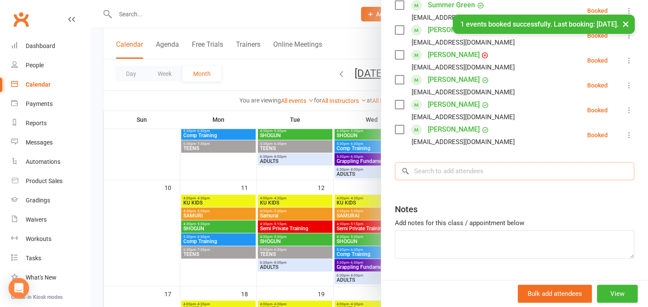
click at [421, 168] on input "search" at bounding box center [514, 171] width 239 height 18
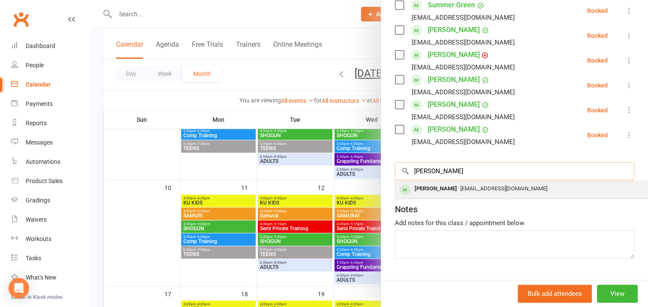
type input "[PERSON_NAME]"
click at [415, 190] on div "[PERSON_NAME]" at bounding box center [435, 188] width 49 height 12
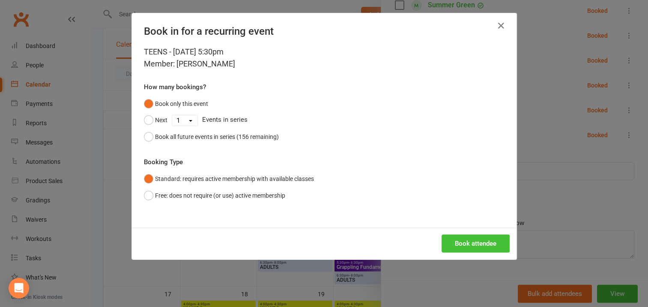
click at [462, 239] on button "Book attendee" at bounding box center [475, 243] width 68 height 18
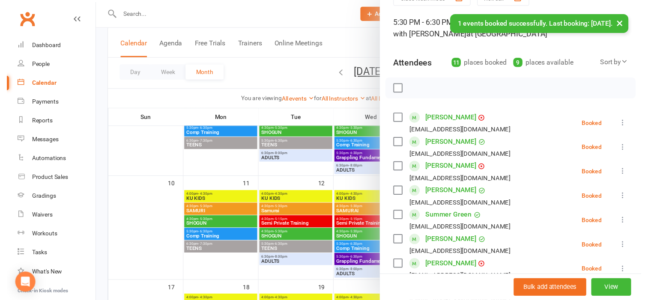
scroll to position [0, 0]
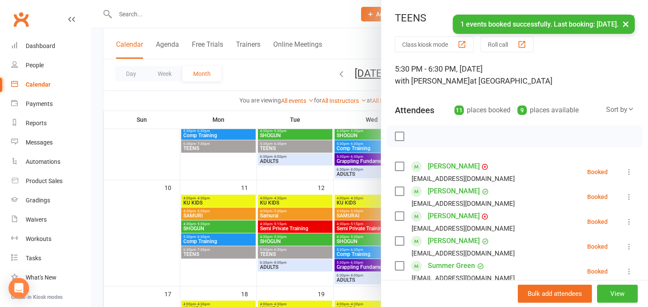
click at [396, 137] on label at bounding box center [399, 136] width 9 height 9
drag, startPoint x: 415, startPoint y: 135, endPoint x: 369, endPoint y: 27, distance: 117.0
click at [415, 135] on icon "button" at bounding box center [418, 135] width 9 height 9
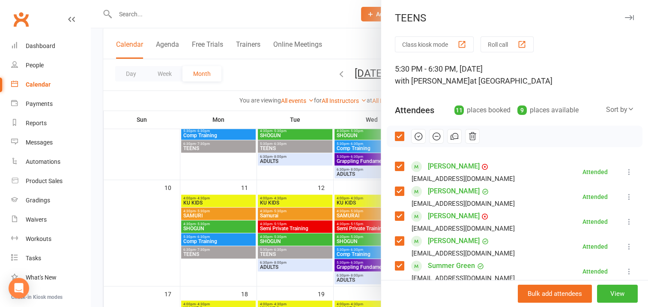
click at [625, 19] on icon "button" at bounding box center [629, 17] width 9 height 5
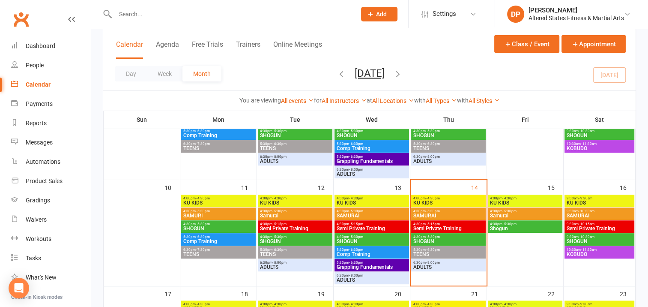
click at [460, 264] on span "ADULTS" at bounding box center [448, 266] width 71 height 5
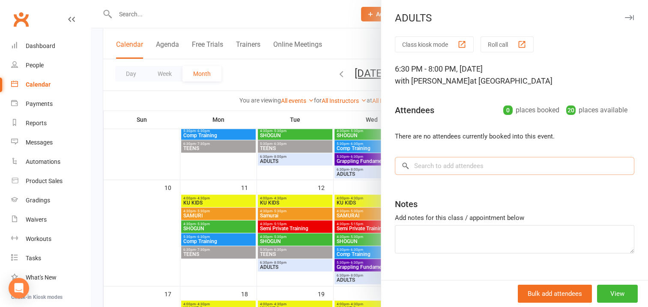
click at [423, 168] on input "search" at bounding box center [514, 166] width 239 height 18
click at [415, 167] on input "search" at bounding box center [514, 166] width 239 height 18
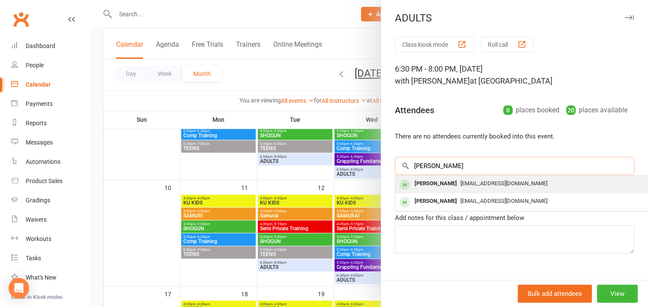
type input "[PERSON_NAME]"
click at [433, 183] on div "[PERSON_NAME]" at bounding box center [435, 183] width 49 height 12
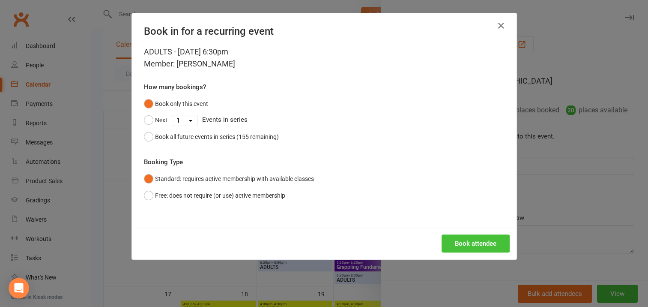
click at [471, 243] on button "Book attendee" at bounding box center [475, 243] width 68 height 18
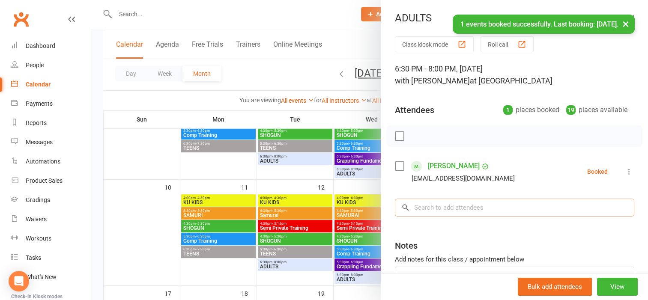
click at [428, 206] on input "search" at bounding box center [514, 208] width 239 height 18
type input "a"
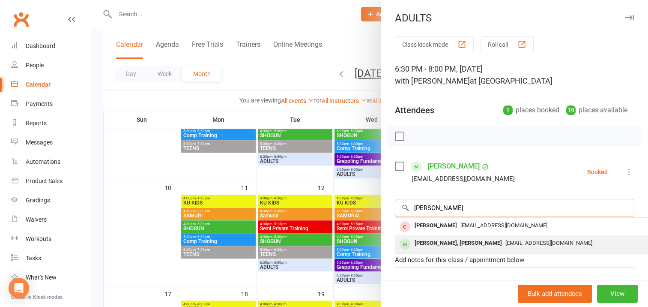
type input "[PERSON_NAME]"
click at [435, 243] on div "[PERSON_NAME], [PERSON_NAME]" at bounding box center [458, 243] width 94 height 12
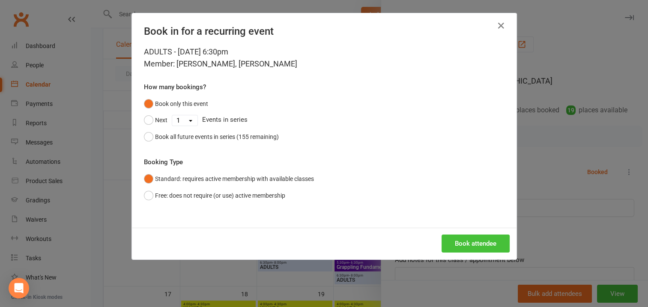
click at [467, 241] on button "Book attendee" at bounding box center [475, 243] width 68 height 18
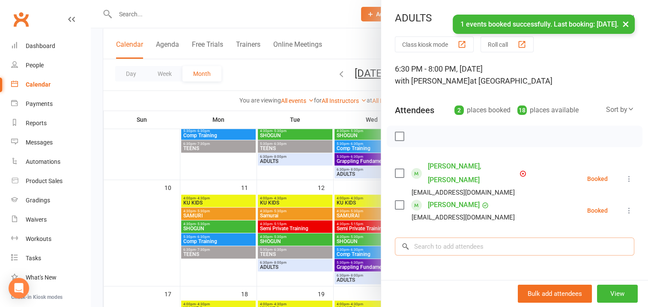
click at [436, 237] on input "search" at bounding box center [514, 246] width 239 height 18
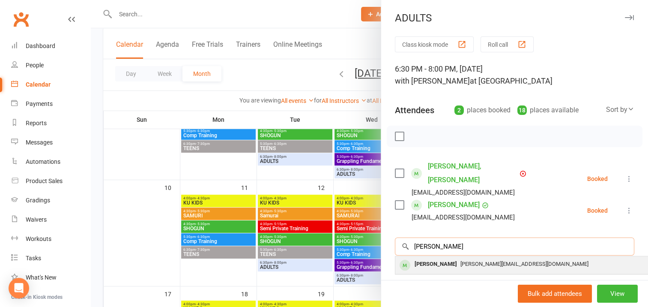
type input "[PERSON_NAME]"
click at [423, 258] on div "[PERSON_NAME]" at bounding box center [435, 264] width 49 height 12
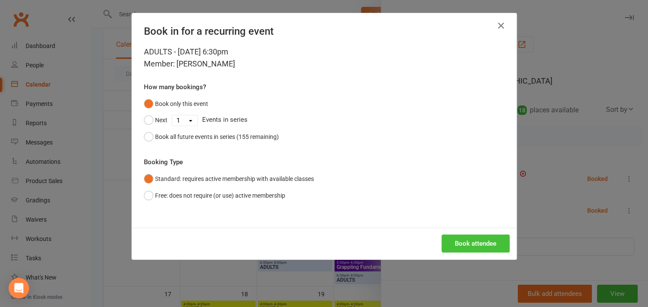
click at [456, 241] on button "Book attendee" at bounding box center [475, 243] width 68 height 18
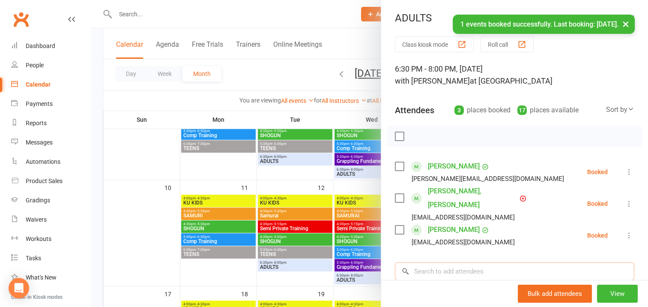
click at [427, 262] on input "search" at bounding box center [514, 271] width 239 height 18
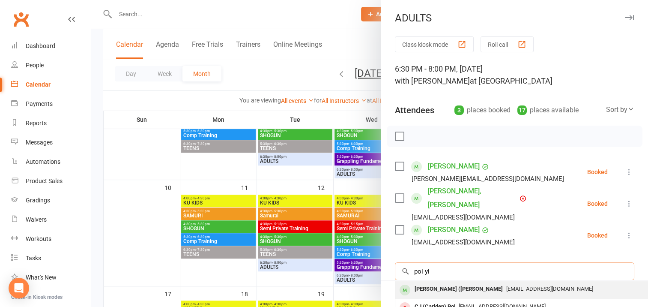
type input "poi yi"
click at [437, 283] on div "[PERSON_NAME] ([PERSON_NAME]" at bounding box center [458, 289] width 95 height 12
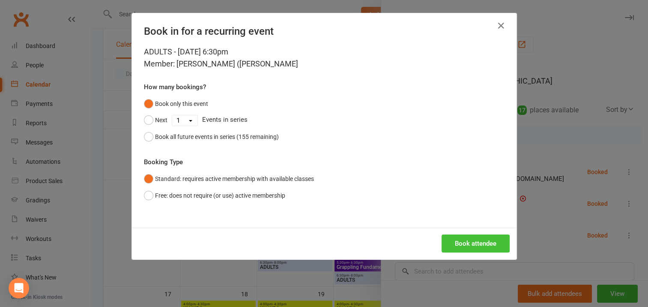
click at [468, 244] on button "Book attendee" at bounding box center [475, 243] width 68 height 18
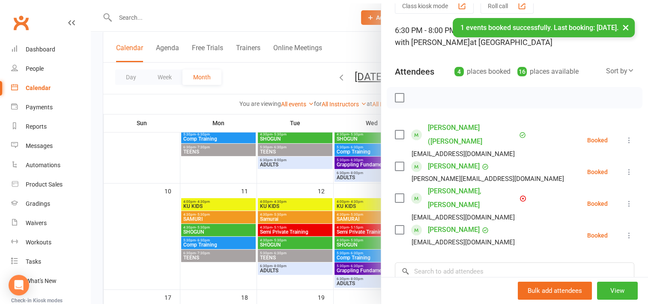
scroll to position [86, 0]
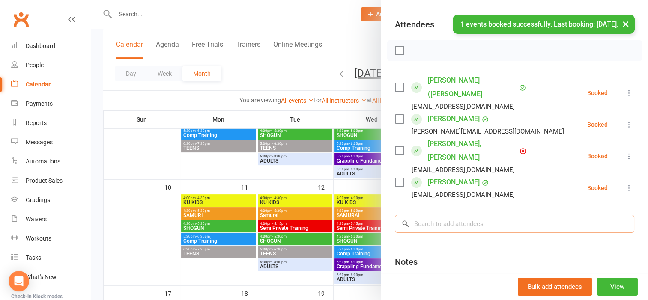
click at [422, 215] on input "search" at bounding box center [514, 224] width 239 height 18
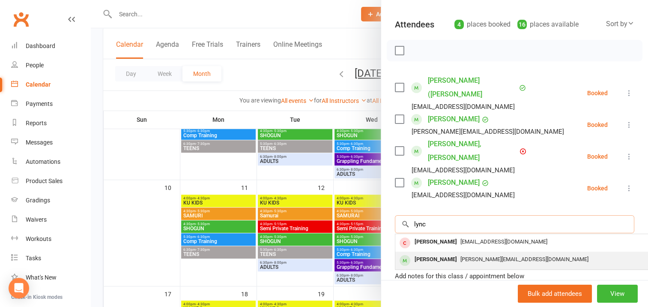
type input "lync"
click at [438, 253] on div "[PERSON_NAME]" at bounding box center [435, 259] width 49 height 12
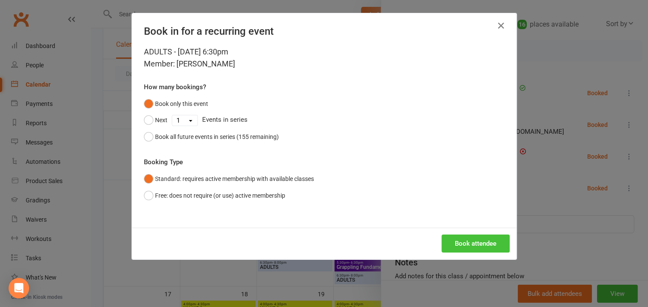
click at [477, 243] on button "Book attendee" at bounding box center [475, 243] width 68 height 18
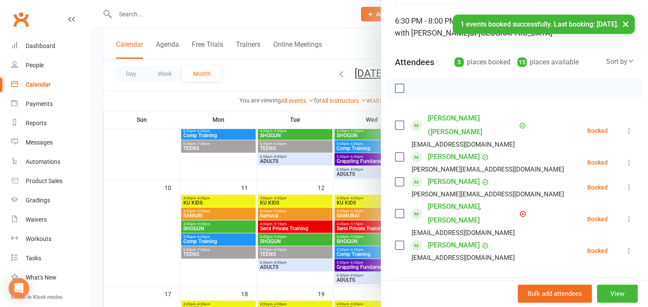
scroll to position [0, 0]
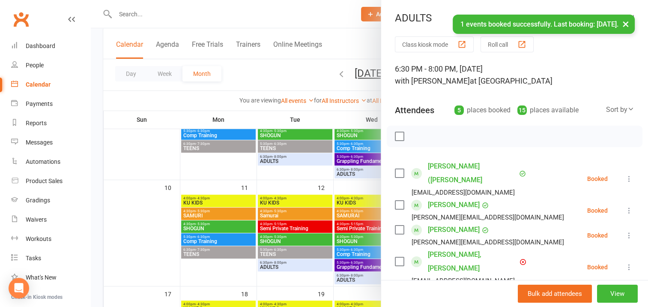
click at [396, 136] on label at bounding box center [399, 136] width 9 height 9
click at [418, 136] on icon "button" at bounding box center [418, 135] width 1 height 1
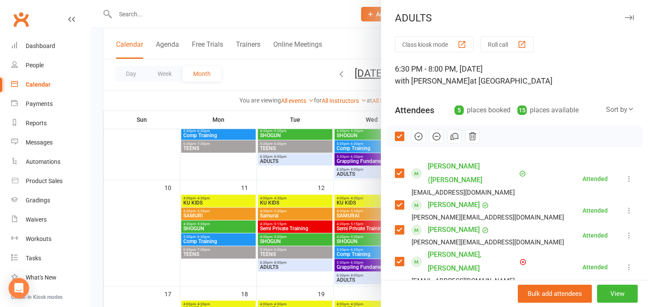
click at [625, 16] on icon "button" at bounding box center [629, 17] width 9 height 5
